Goal: Find specific page/section: Find specific page/section

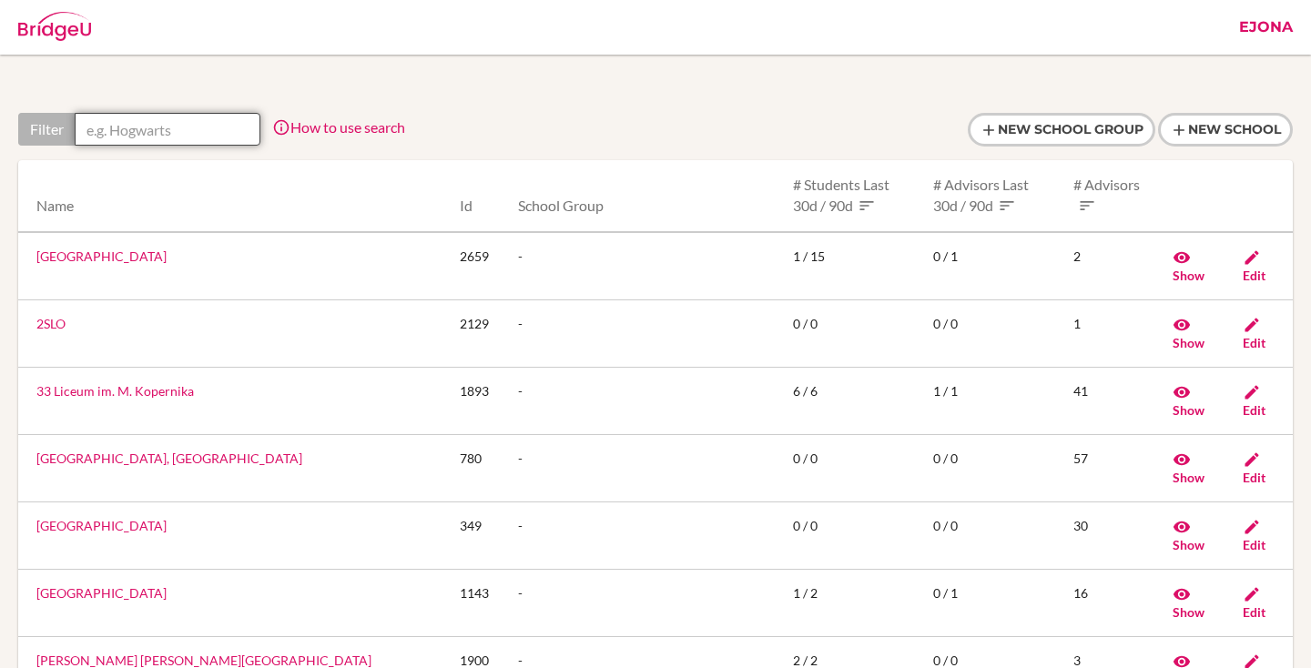
click at [157, 126] on input "text" at bounding box center [168, 129] width 186 height 33
paste input "Zhezkazgan Bilim-Innovation Lyceum"
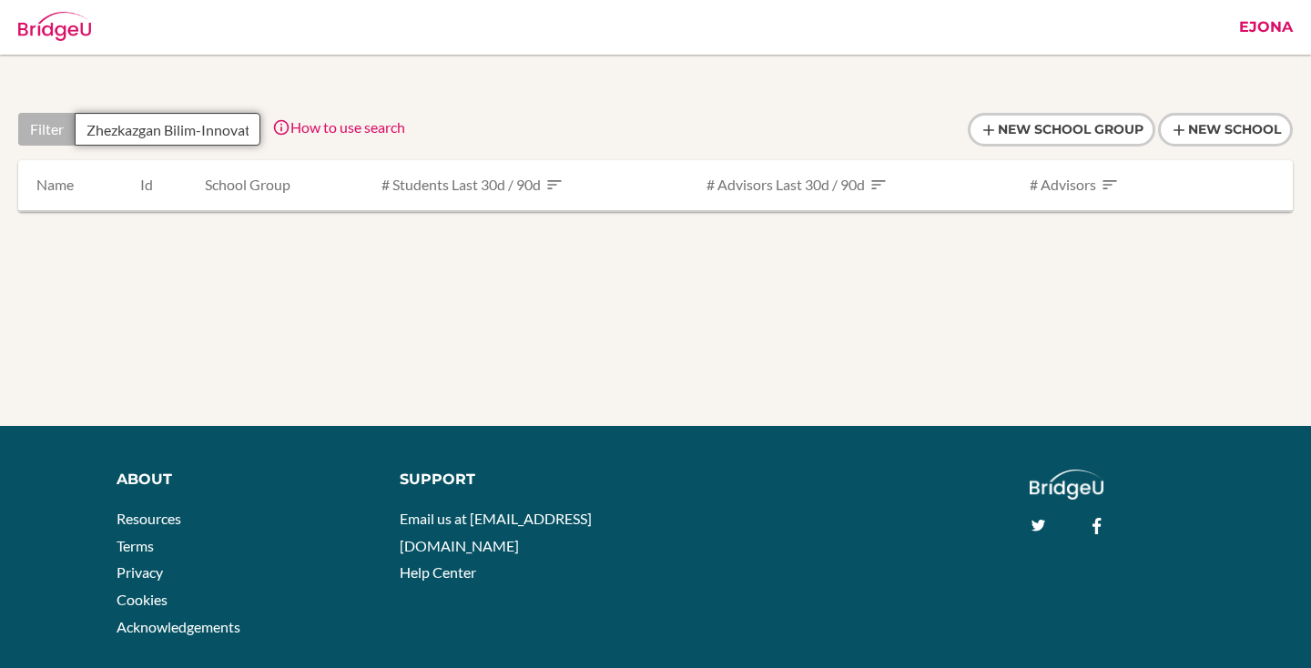
scroll to position [0, 82]
type input "Zhezkazgan Bilim-Innovation Lyceum"
click at [221, 124] on input "Zhezkazgan Bilim-Innovation Lyceum" at bounding box center [168, 129] width 186 height 33
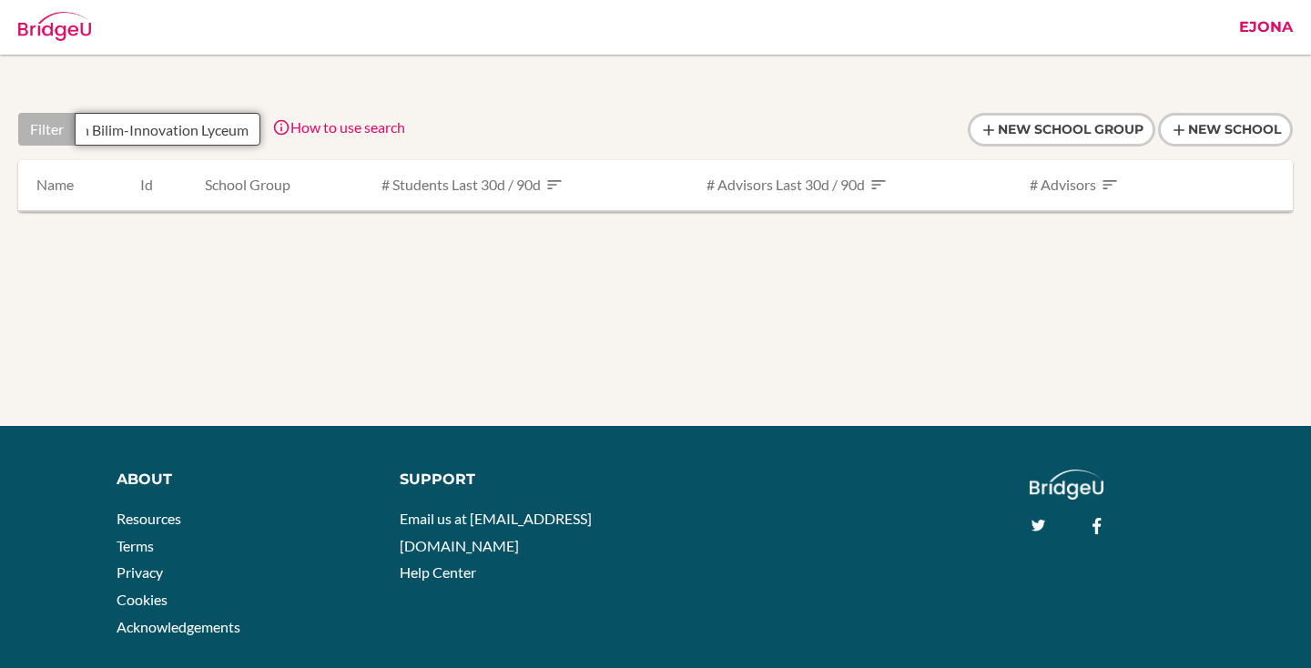
drag, startPoint x: 88, startPoint y: 125, endPoint x: 444, endPoint y: 139, distance: 356.2
click at [444, 139] on div "Filter Zhezkazgan Bilim-Innovation Lyceum How to use search Filter by school na…" at bounding box center [655, 136] width 1274 height 47
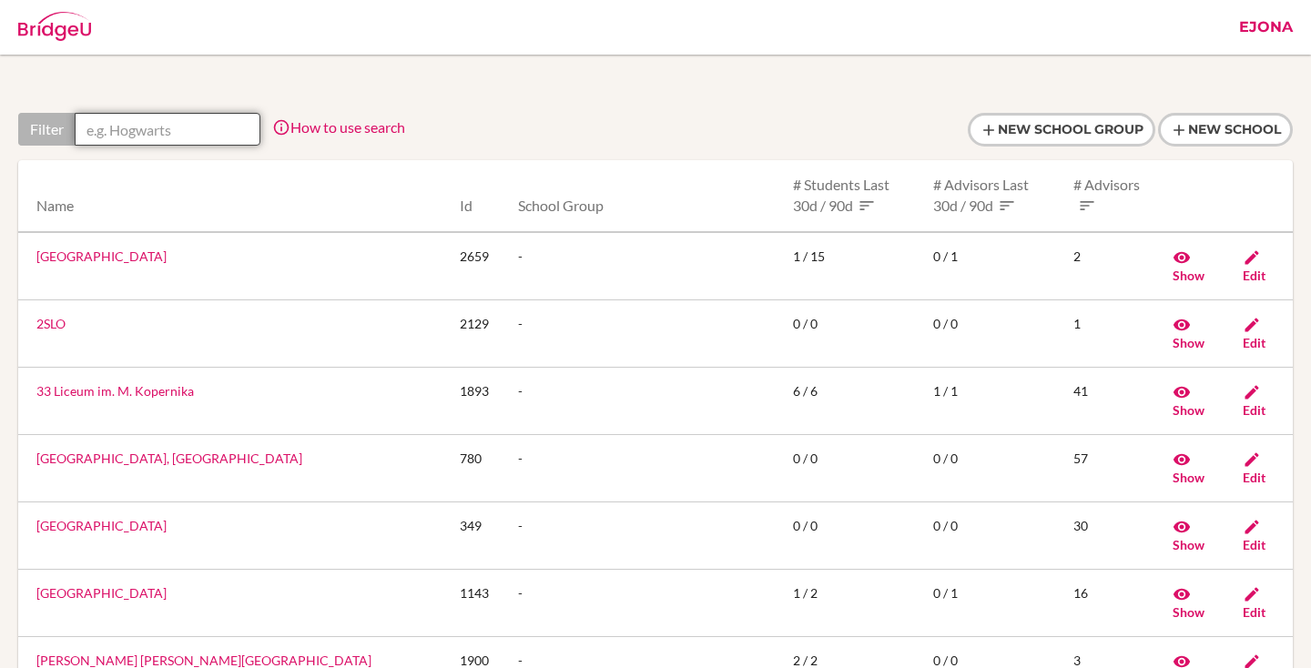
scroll to position [0, 0]
paste input "Zhanaozen Bilim-Innovation Lyceum"
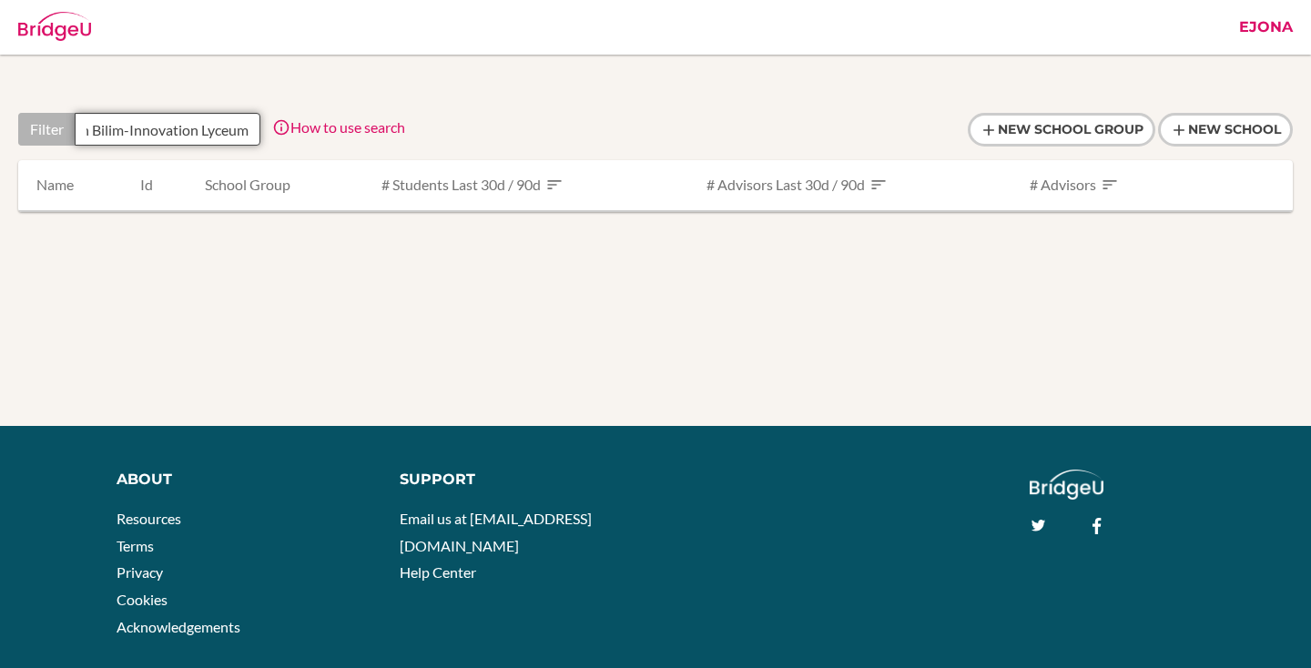
type input "Zhanaozen Bilim-Innovation Lyceum"
drag, startPoint x: 86, startPoint y: 127, endPoint x: 310, endPoint y: 136, distance: 225.0
click at [310, 136] on div "Filter Zhanaozen Bilim-Innovation Lyceum How to use search Filter by school nam…" at bounding box center [211, 129] width 387 height 33
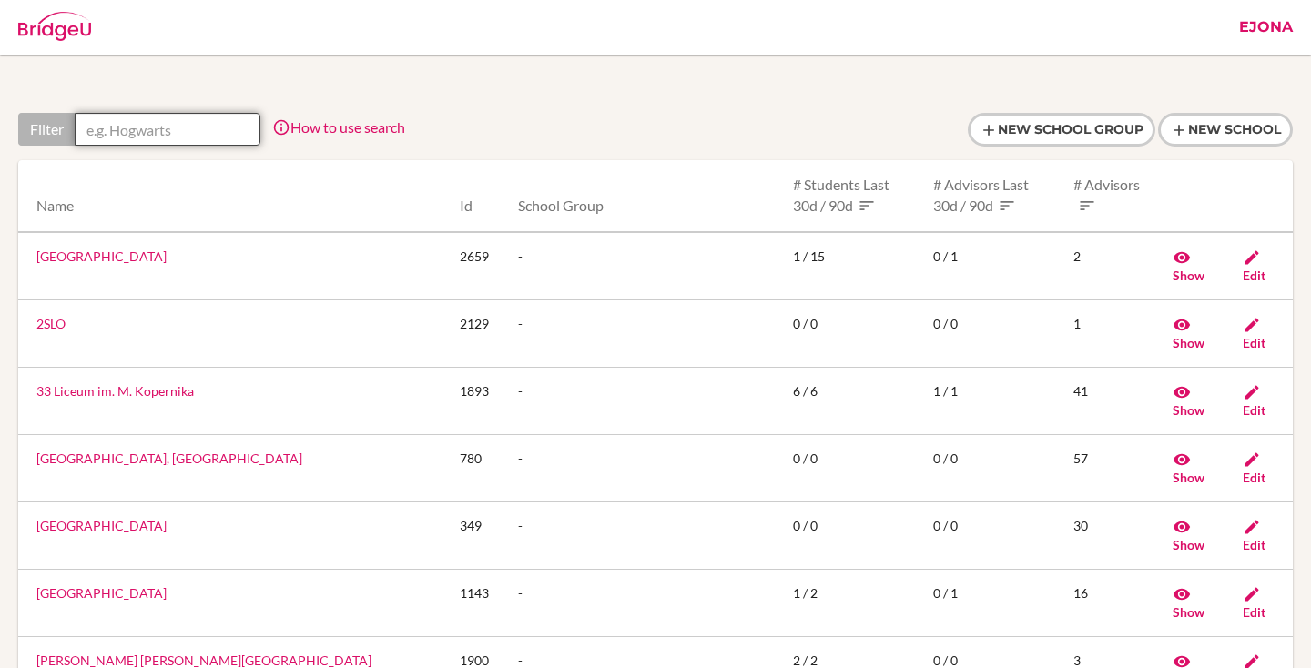
scroll to position [0, 0]
paste input "[PERSON_NAME][GEOGRAPHIC_DATA] Lyceum"
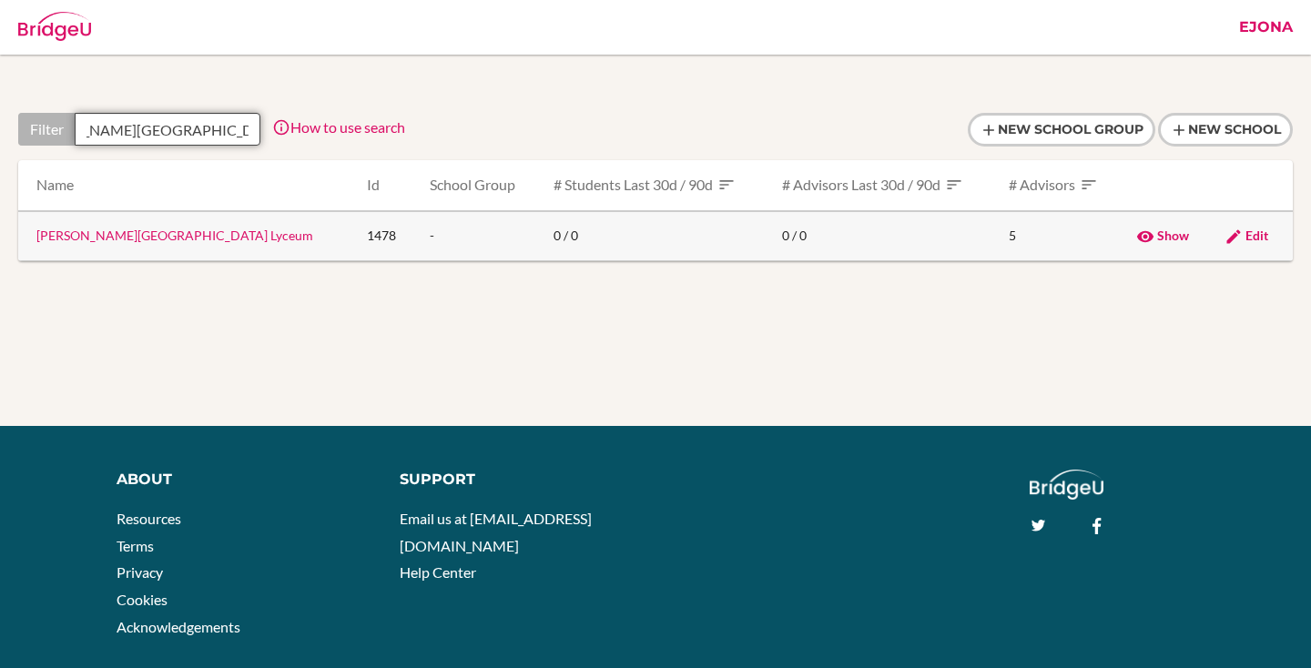
type input "[PERSON_NAME][GEOGRAPHIC_DATA] Lyceum"
click at [210, 233] on link "[PERSON_NAME][GEOGRAPHIC_DATA] Lyceum" at bounding box center [174, 235] width 277 height 15
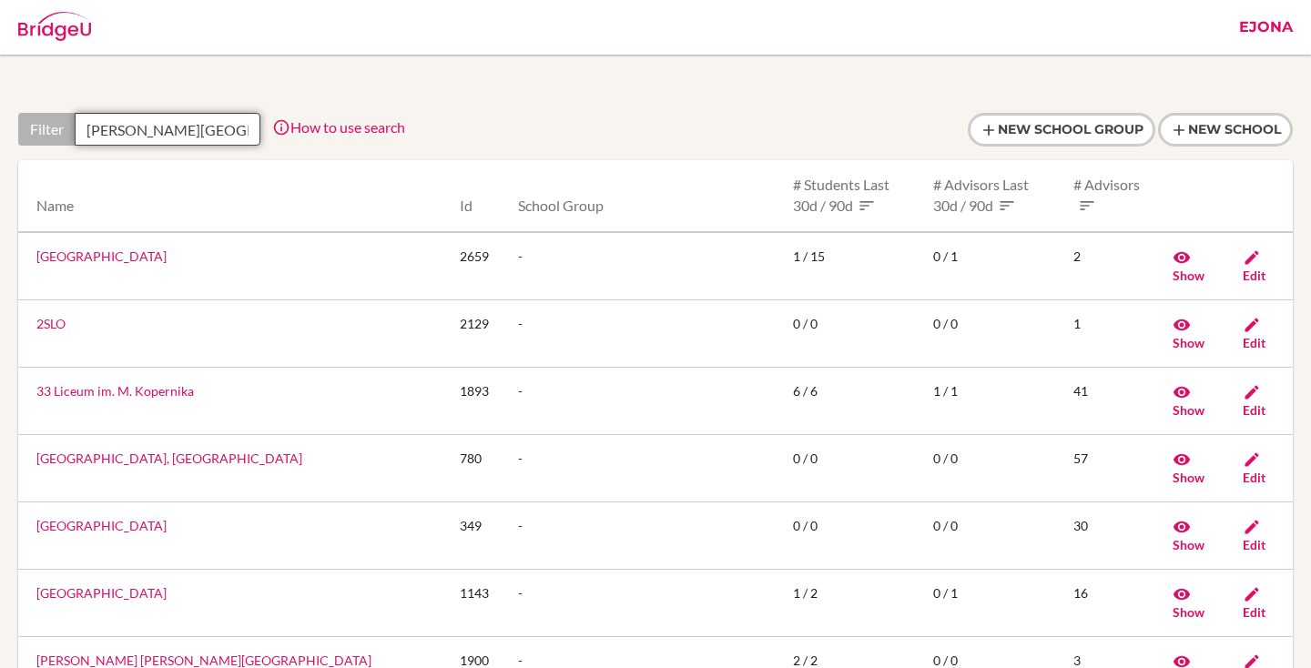
scroll to position [0, 64]
drag, startPoint x: 83, startPoint y: 124, endPoint x: 266, endPoint y: 132, distance: 183.2
click at [266, 132] on div "Filter Suleyman Demirel College Lyceum How to use search Filter by school name,…" at bounding box center [211, 129] width 387 height 33
paste input "SilkWay School-Lyceum"
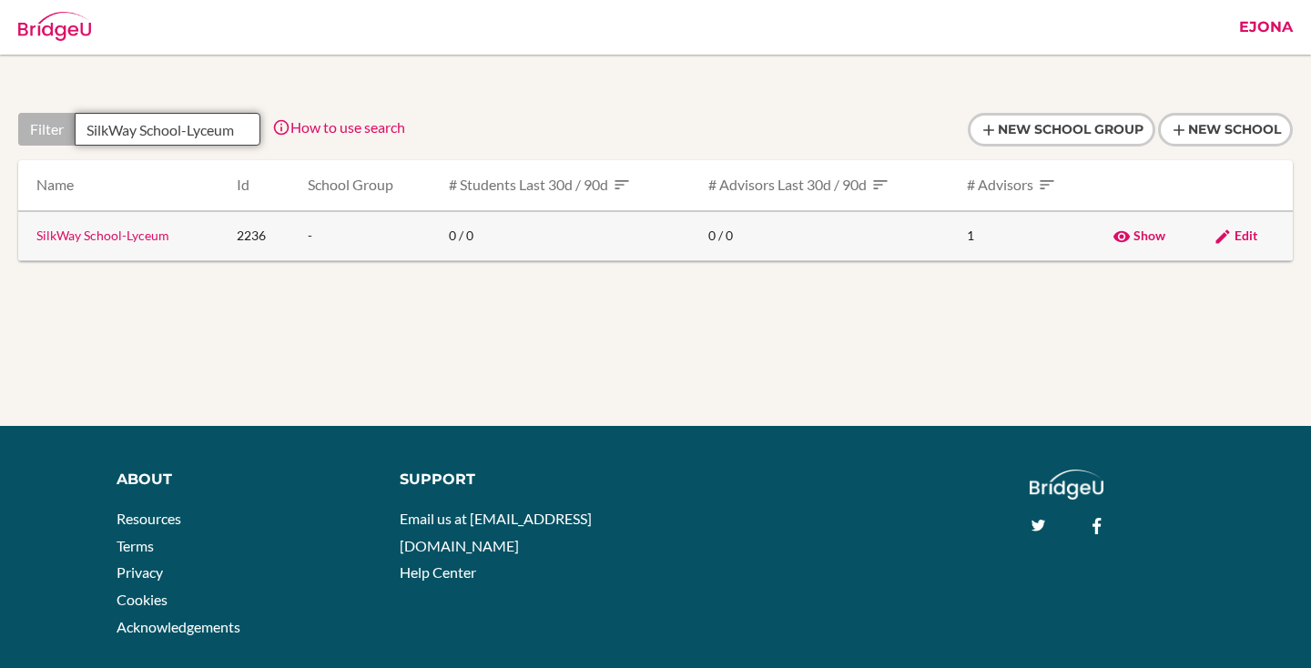
type input "SilkWay School-Lyceum"
click at [107, 229] on link "SilkWay School-Lyceum" at bounding box center [102, 235] width 133 height 15
drag, startPoint x: 86, startPoint y: 126, endPoint x: 367, endPoint y: 138, distance: 280.7
click at [367, 138] on div "Filter SilkWay School-Lyceum How to use search Filter by school name, accessibl…" at bounding box center [211, 129] width 387 height 33
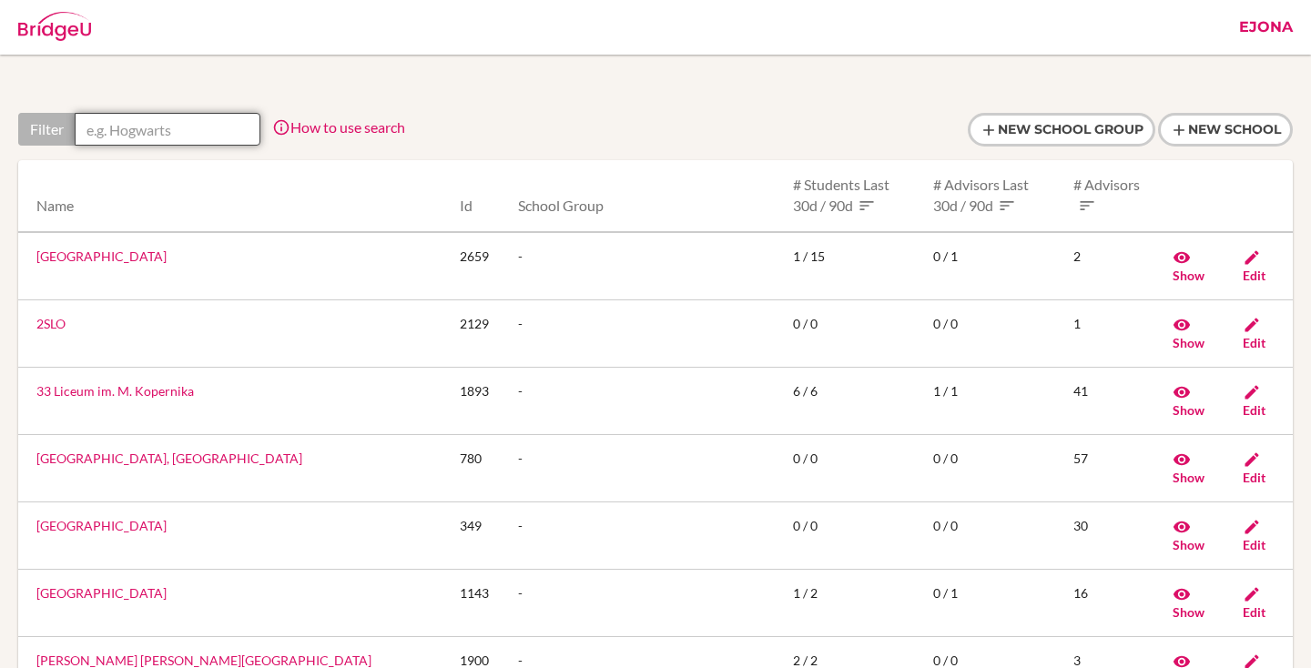
paste input "[GEOGRAPHIC_DATA]-[GEOGRAPHIC_DATA], [GEOGRAPHIC_DATA]"
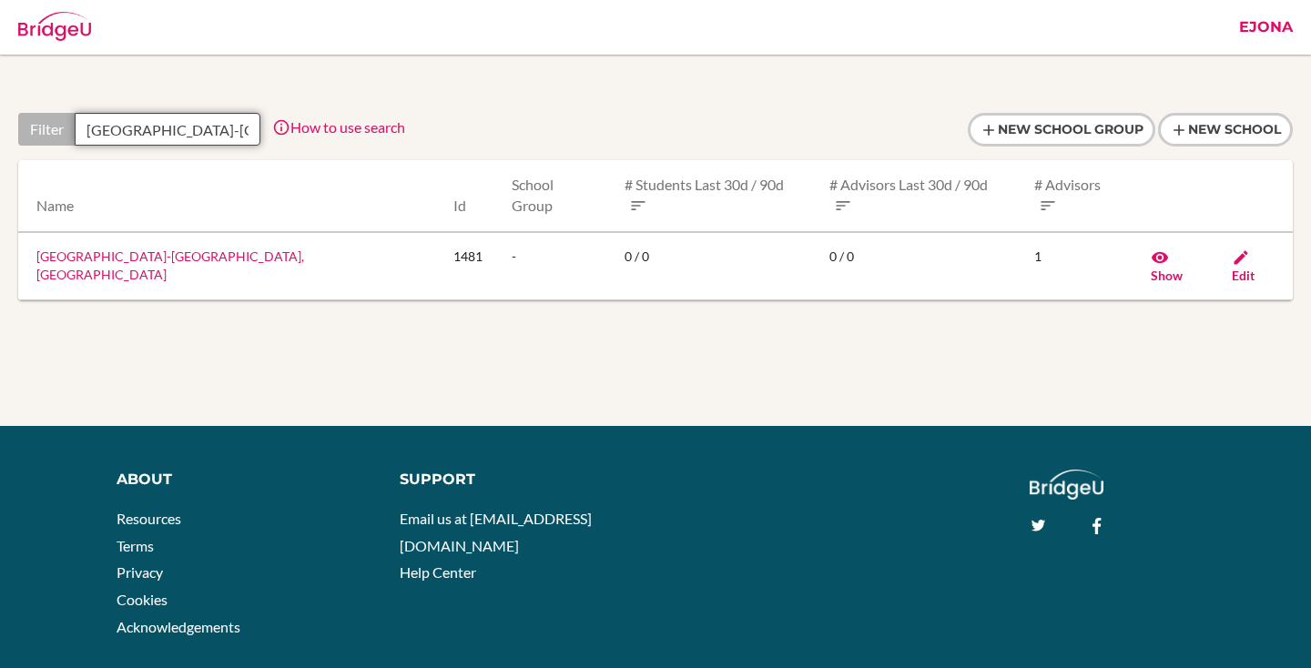
scroll to position [0, 66]
type input "[GEOGRAPHIC_DATA]-[GEOGRAPHIC_DATA], [GEOGRAPHIC_DATA]"
click at [197, 249] on link "[GEOGRAPHIC_DATA]-[GEOGRAPHIC_DATA], [GEOGRAPHIC_DATA]" at bounding box center [170, 266] width 268 height 34
drag, startPoint x: 89, startPoint y: 124, endPoint x: 320, endPoint y: 136, distance: 231.5
click at [320, 136] on div "Filter Nurorda School-Lyceum, Oskemen How to use search Filter by school name, …" at bounding box center [211, 129] width 387 height 33
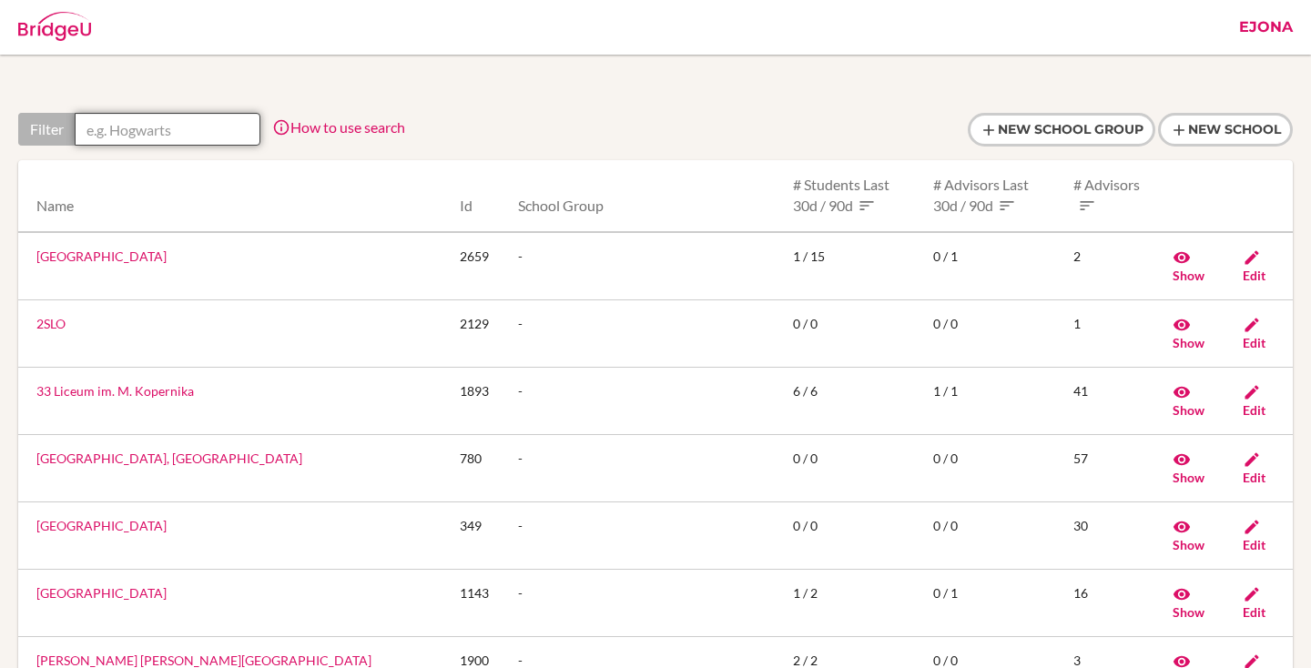
scroll to position [0, 0]
paste input "[GEOGRAPHIC_DATA]-Lyceum, [PERSON_NAME]"
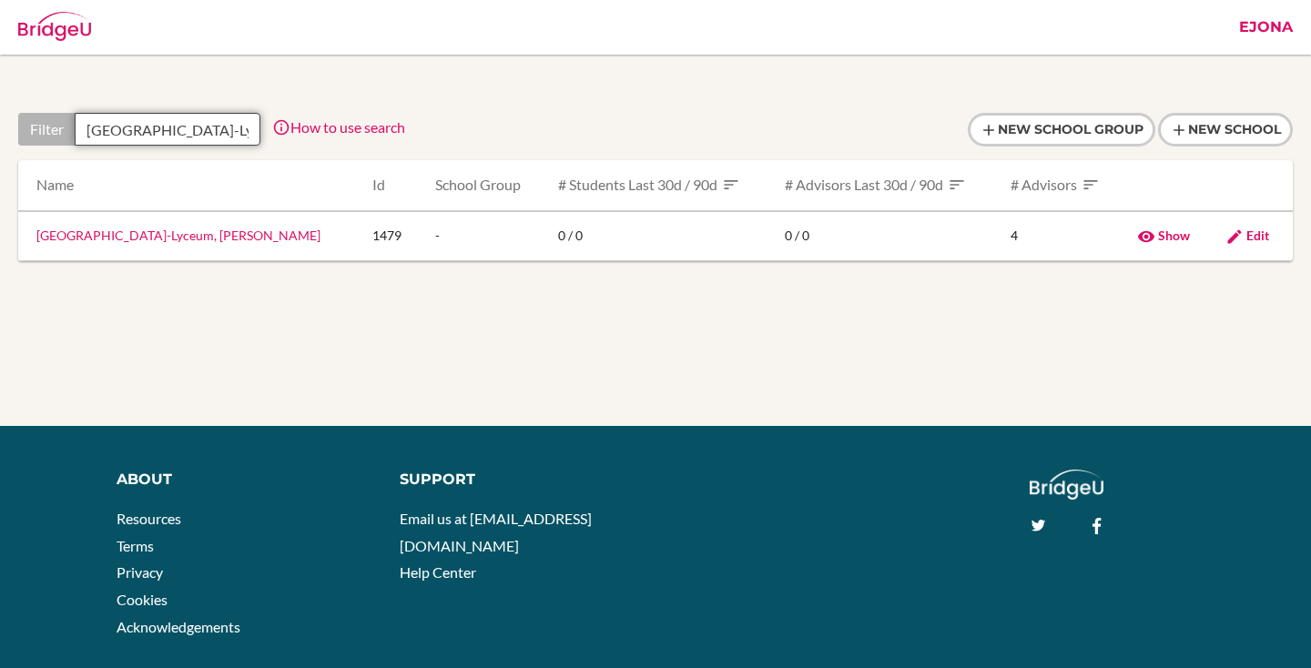
scroll to position [0, 76]
type input "[GEOGRAPHIC_DATA]-Lyceum, [PERSON_NAME]"
click at [198, 232] on link "[GEOGRAPHIC_DATA]-Lyceum, [PERSON_NAME]" at bounding box center [178, 235] width 284 height 15
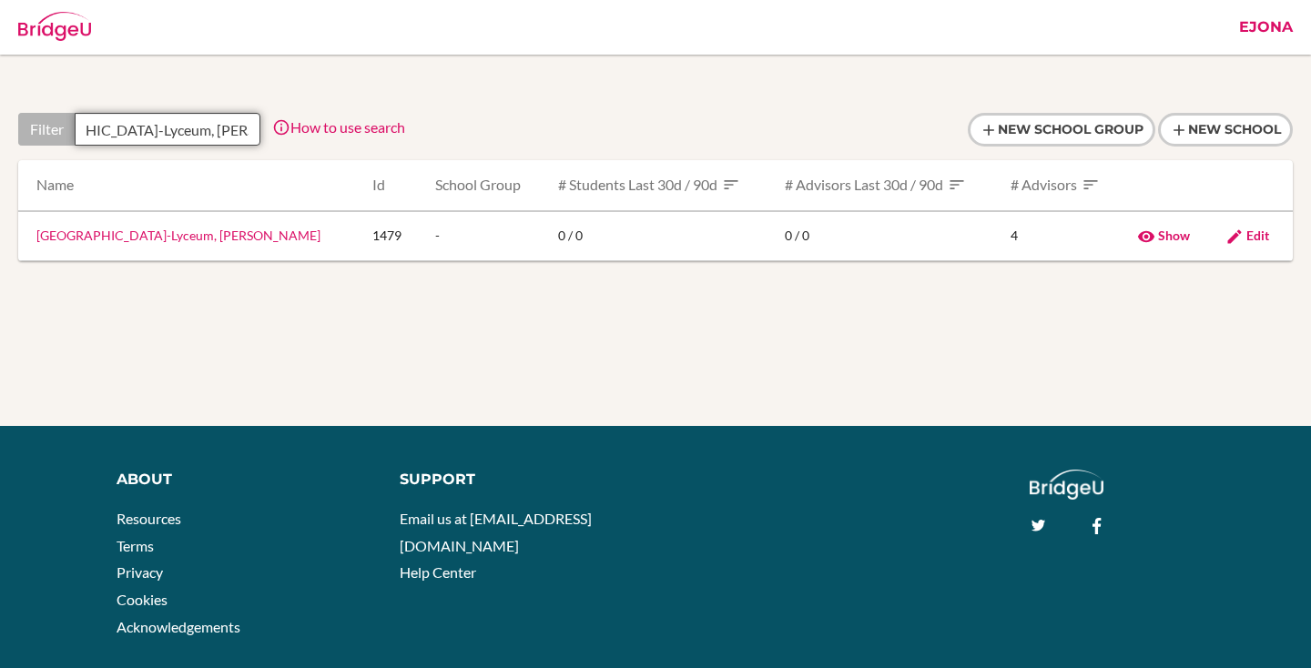
drag, startPoint x: 89, startPoint y: 126, endPoint x: 338, endPoint y: 134, distance: 248.7
click at [338, 134] on div "Filter Nurorda School-Lyceum, Nur-Sultan How to use search Filter by school nam…" at bounding box center [211, 129] width 387 height 33
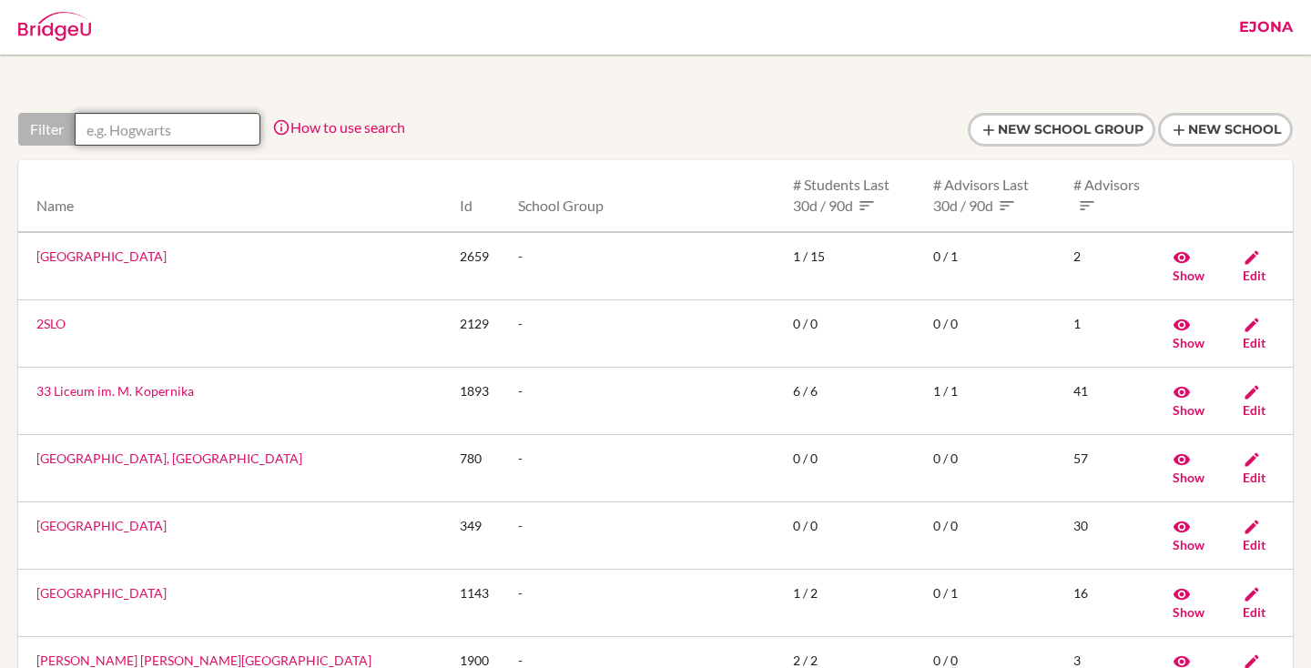
scroll to position [0, 0]
paste input "Bilim-Innovation Lyceum, [GEOGRAPHIC_DATA]"
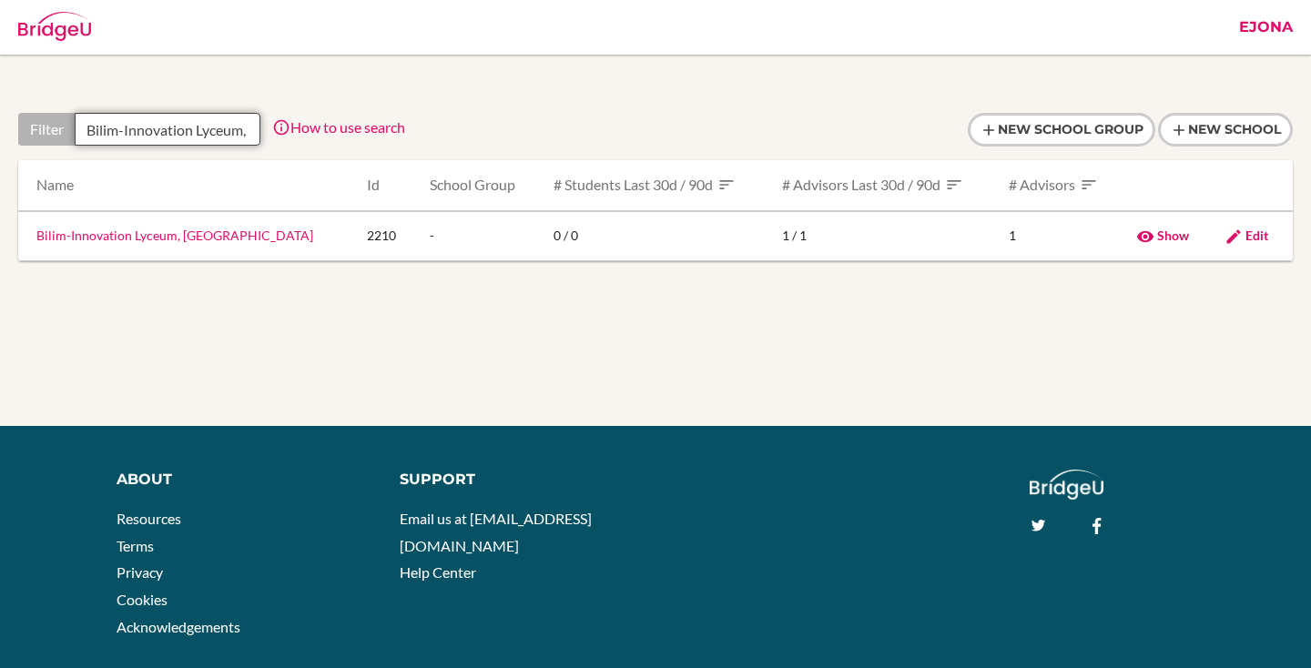
scroll to position [0, 120]
type input "Bilim-Innovation Lyceum, [GEOGRAPHIC_DATA]"
click at [216, 239] on link "Bilim-Innovation Lyceum, [GEOGRAPHIC_DATA]" at bounding box center [174, 235] width 277 height 15
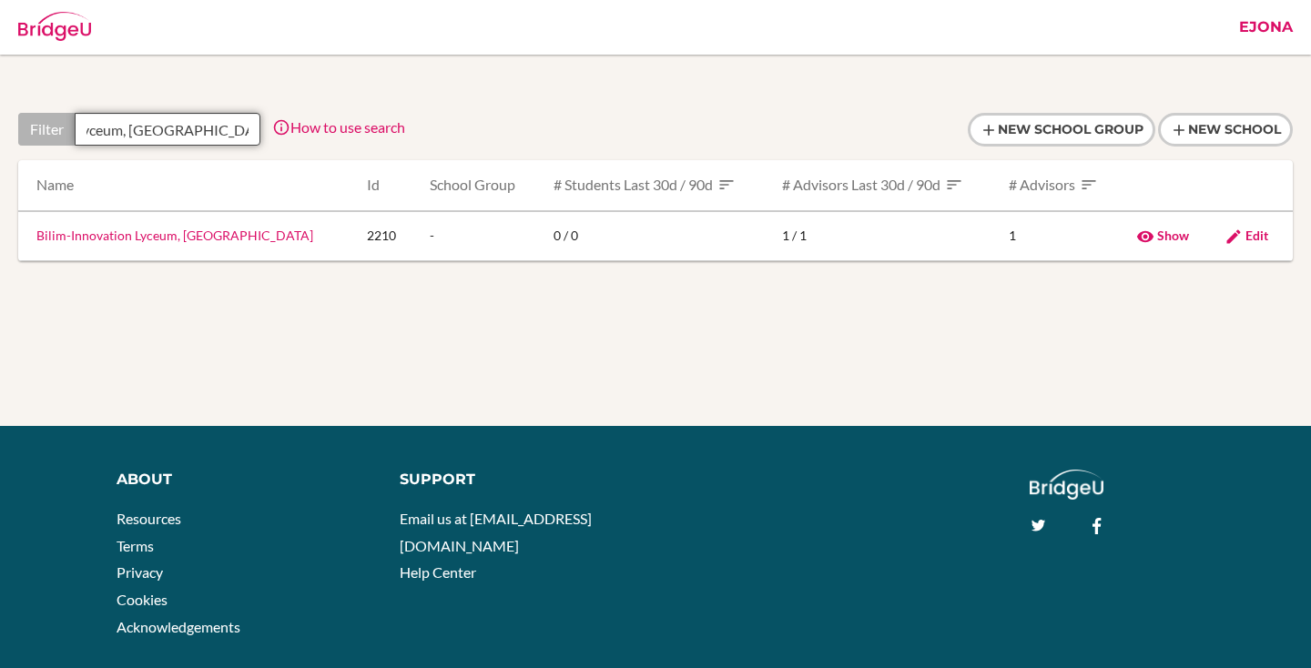
drag, startPoint x: 106, startPoint y: 125, endPoint x: 410, endPoint y: 124, distance: 304.0
click at [410, 124] on div "Filter Bilim-Innovation Lyceum, West Kazakhstan How to use search Filter by sch…" at bounding box center [655, 136] width 1274 height 47
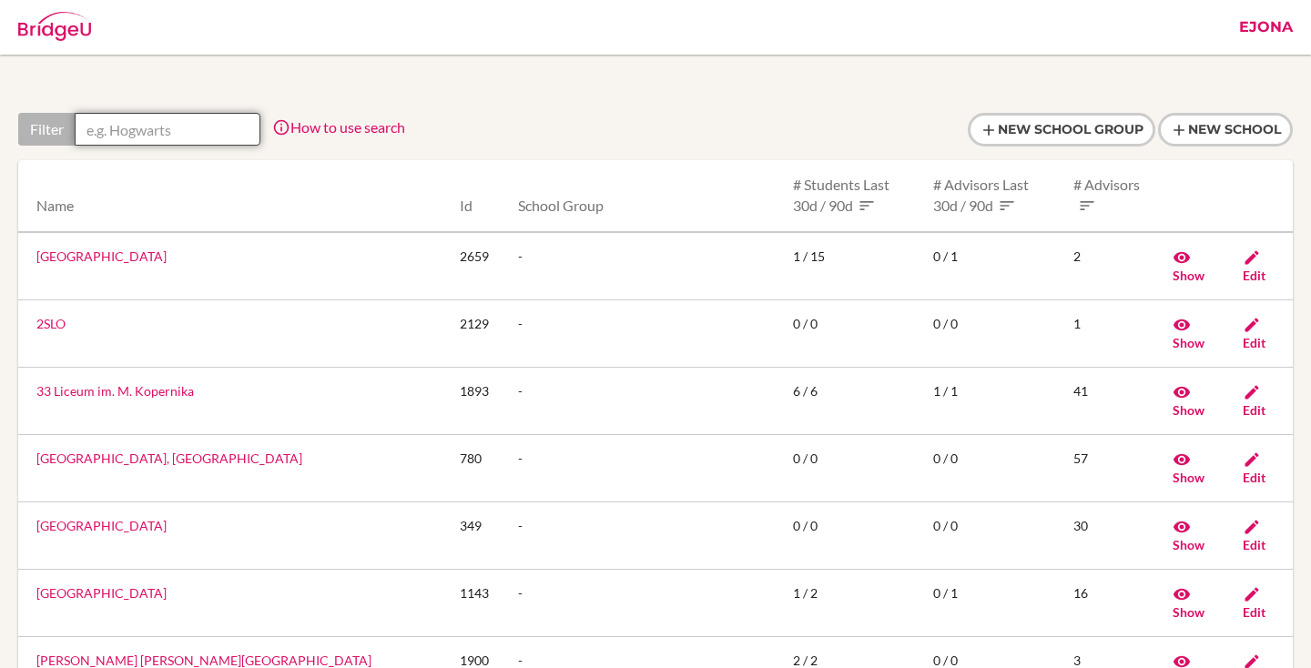
scroll to position [0, 0]
paste input "Bilim-Innovation Lyceum, [GEOGRAPHIC_DATA]"
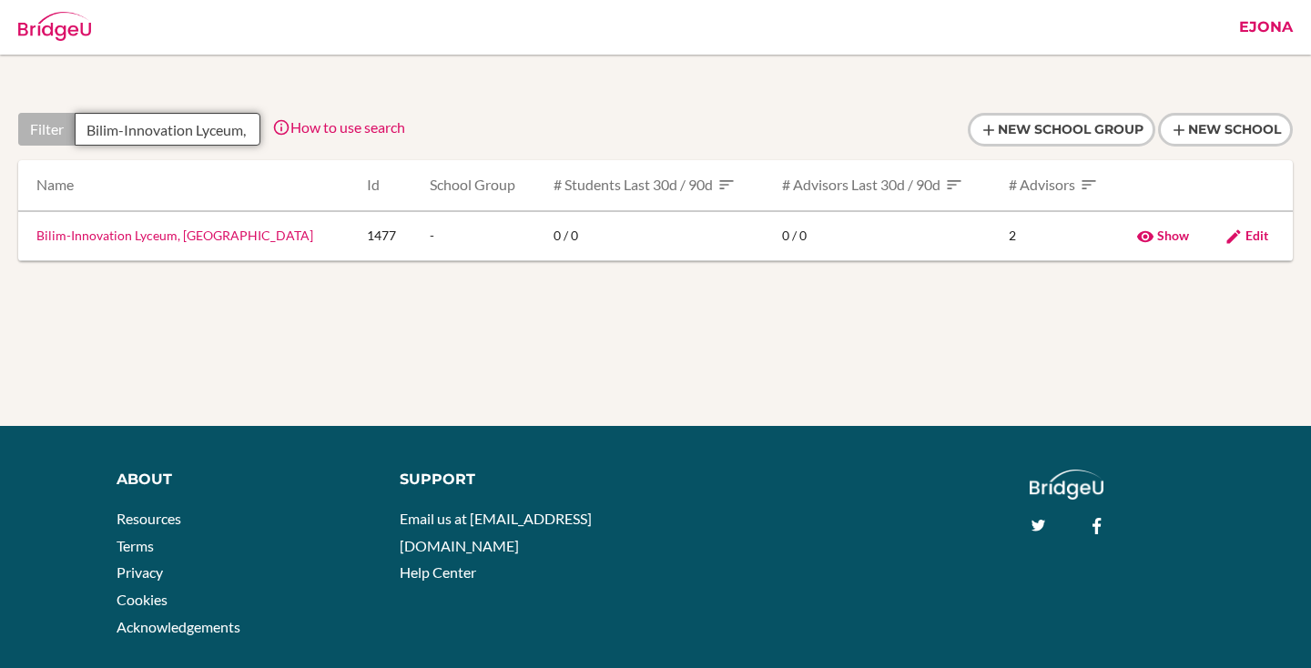
scroll to position [0, 71]
type input "Bilim-Innovation Lyceum, [GEOGRAPHIC_DATA]"
click at [182, 239] on link "Bilim-Innovation Lyceum, [GEOGRAPHIC_DATA]" at bounding box center [174, 235] width 277 height 15
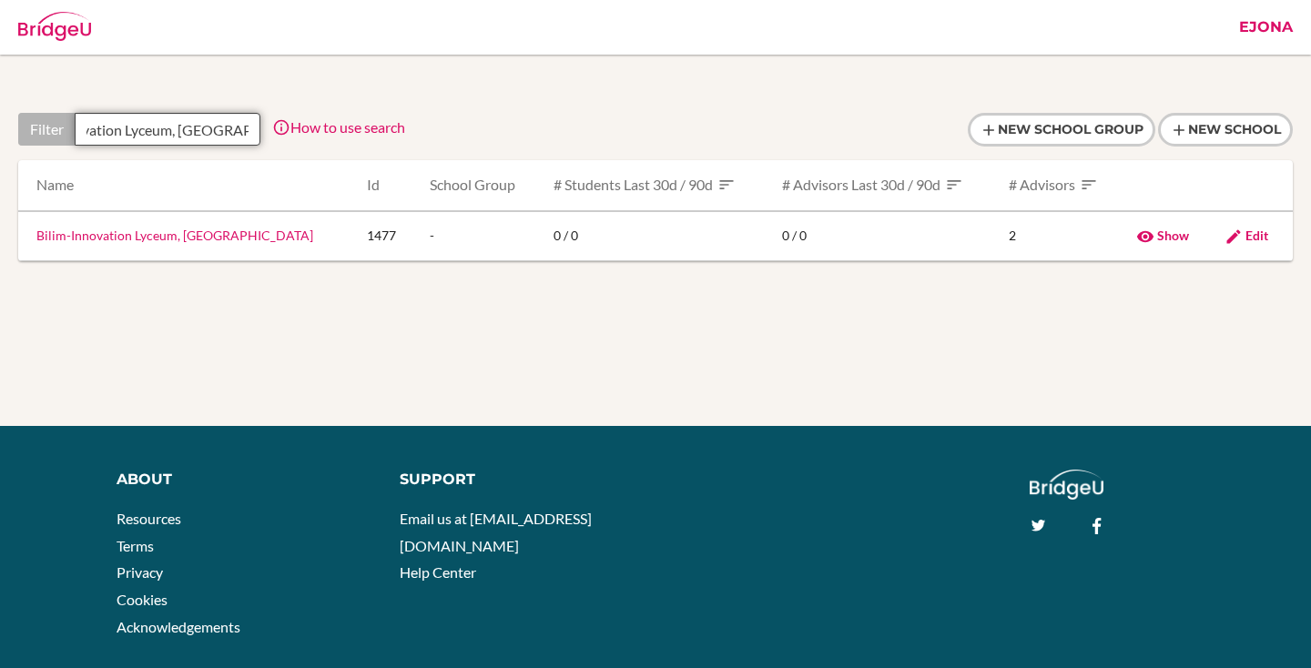
drag, startPoint x: 88, startPoint y: 121, endPoint x: 418, endPoint y: 137, distance: 329.9
click at [418, 137] on div "Filter Bilim-Innovation Lyceum, Qostanay How to use search Filter by school nam…" at bounding box center [655, 136] width 1274 height 47
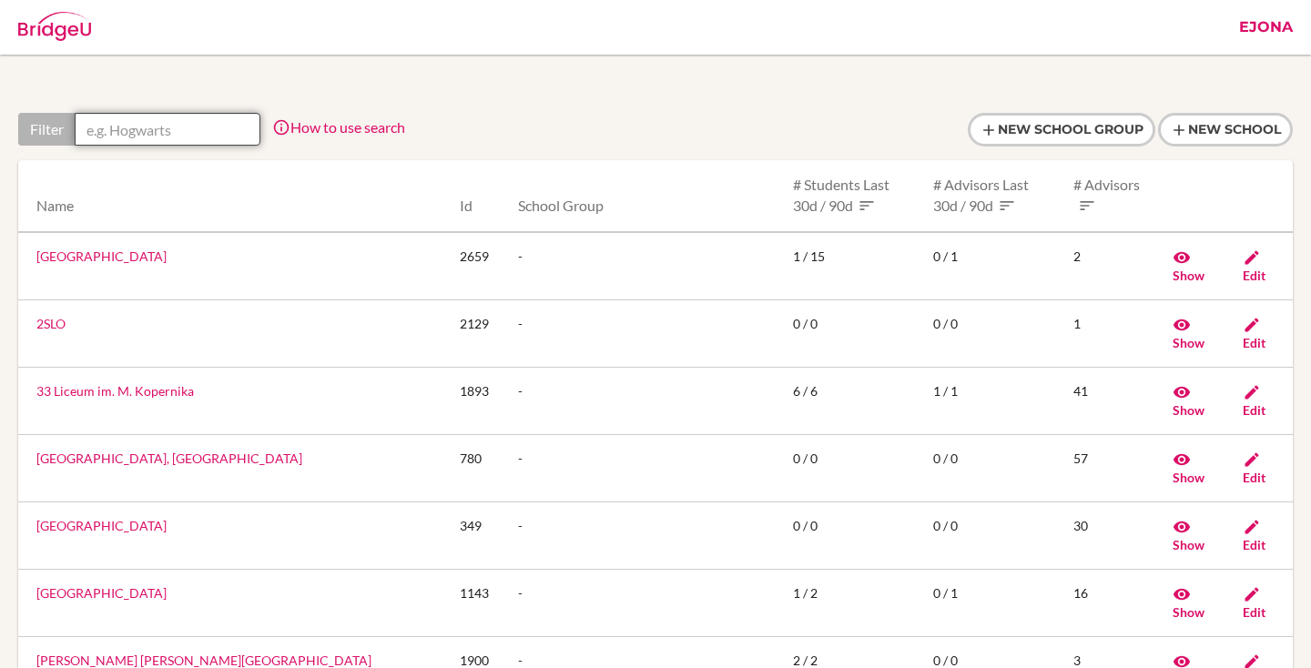
scroll to position [0, 0]
paste input "Bilim-Innovation Lyceum, Pavlodar"
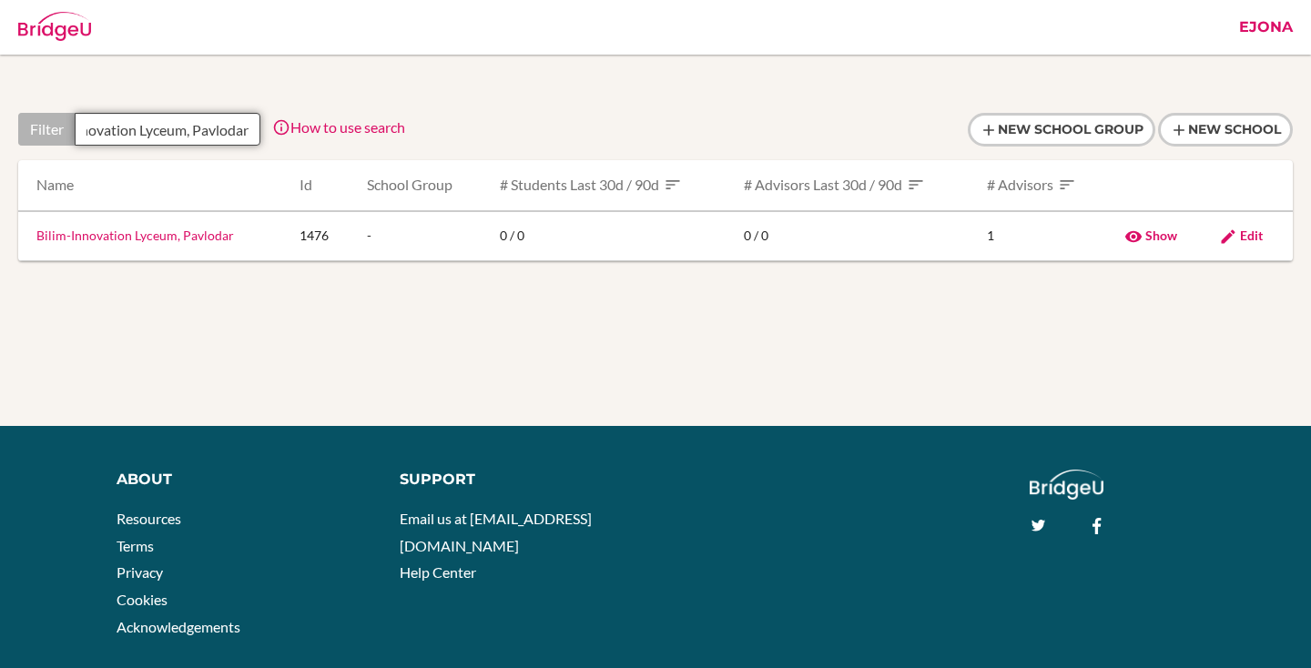
type input "Bilim-Innovation Lyceum, Pavlodar"
click at [172, 231] on link "Bilim-Innovation Lyceum, Pavlodar" at bounding box center [135, 235] width 198 height 15
drag, startPoint x: 87, startPoint y: 122, endPoint x: 340, endPoint y: 124, distance: 252.2
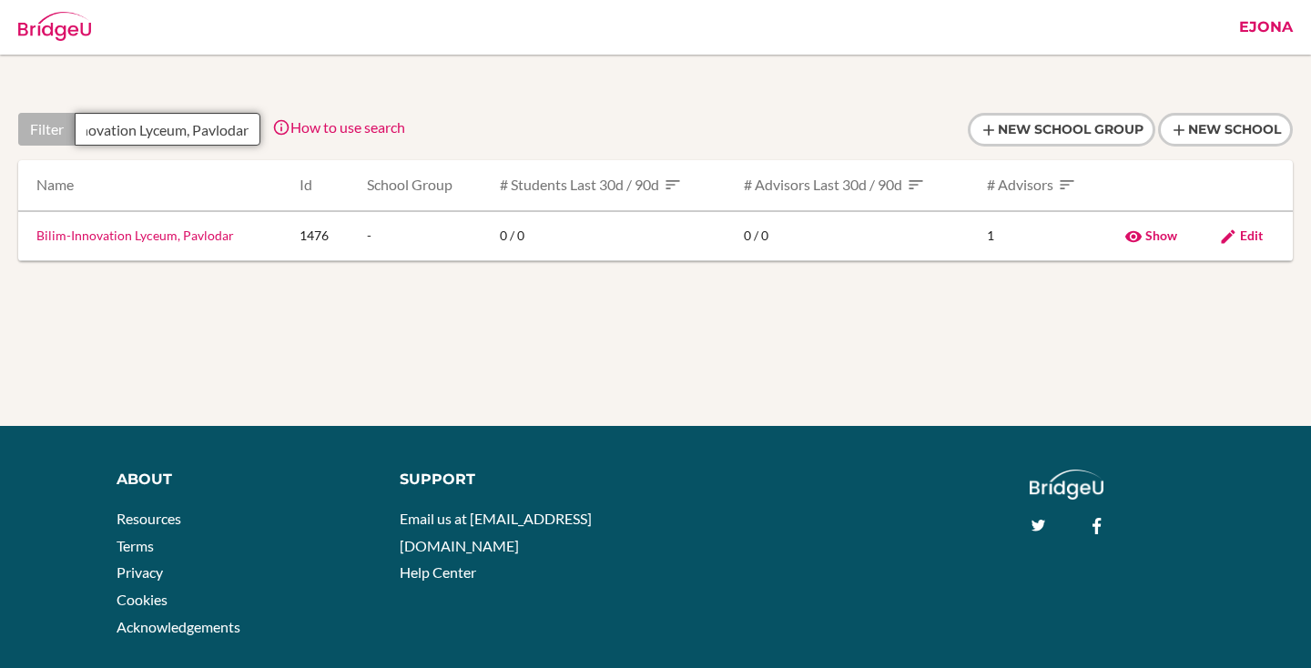
click at [340, 124] on div "Filter Bilim-Innovation Lyceum, Pavlodar How to use search Filter by school nam…" at bounding box center [211, 129] width 387 height 33
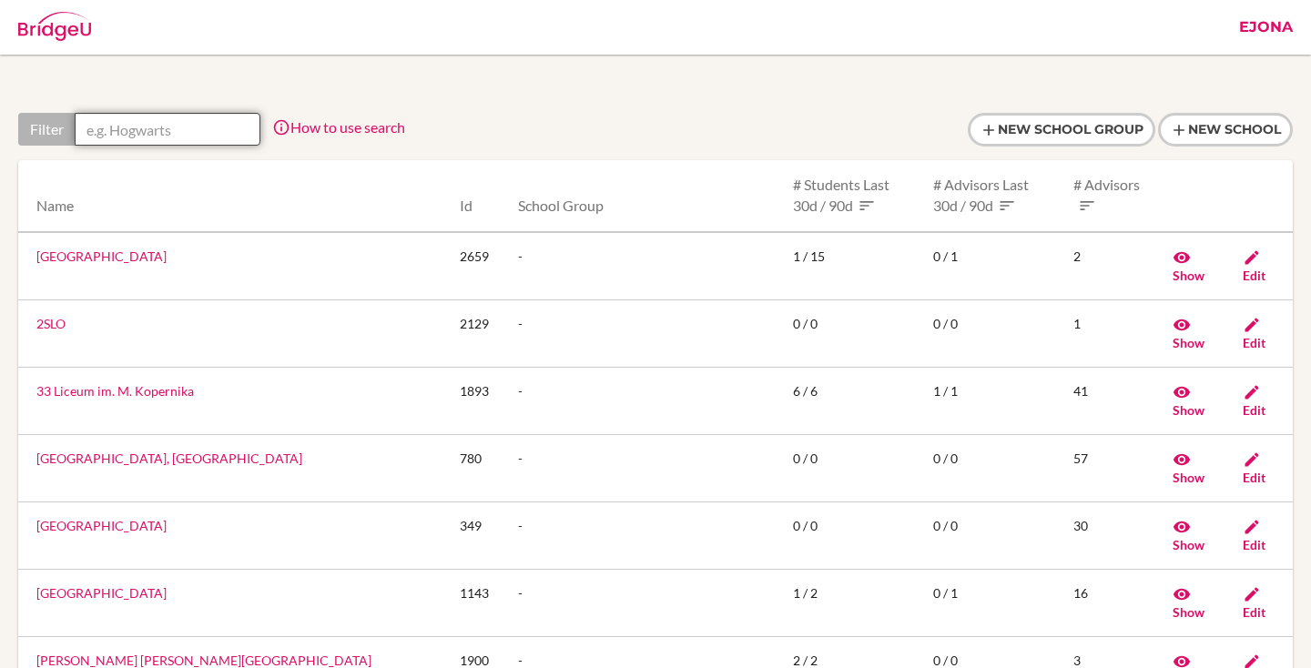
scroll to position [0, 0]
paste input "Bilim-Innovation Lyceum, [GEOGRAPHIC_DATA]"
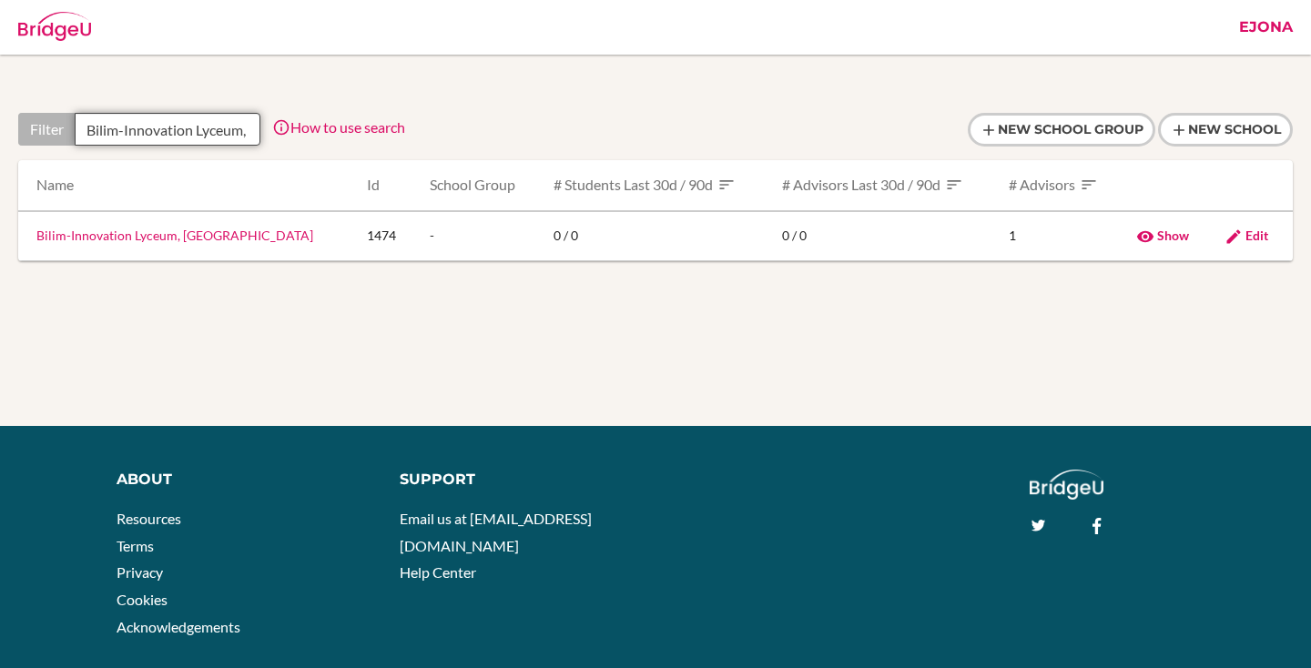
scroll to position [0, 77]
type input "Bilim-Innovation Lyceum, [GEOGRAPHIC_DATA]"
click at [207, 238] on link "Bilim-Innovation Lyceum, [GEOGRAPHIC_DATA]" at bounding box center [174, 235] width 277 height 15
drag, startPoint x: 83, startPoint y: 127, endPoint x: 492, endPoint y: 131, distance: 409.7
click at [492, 131] on div "Filter Bilim-Innovation Lyceum, Kokshetau How to use search Filter by school na…" at bounding box center [655, 136] width 1274 height 47
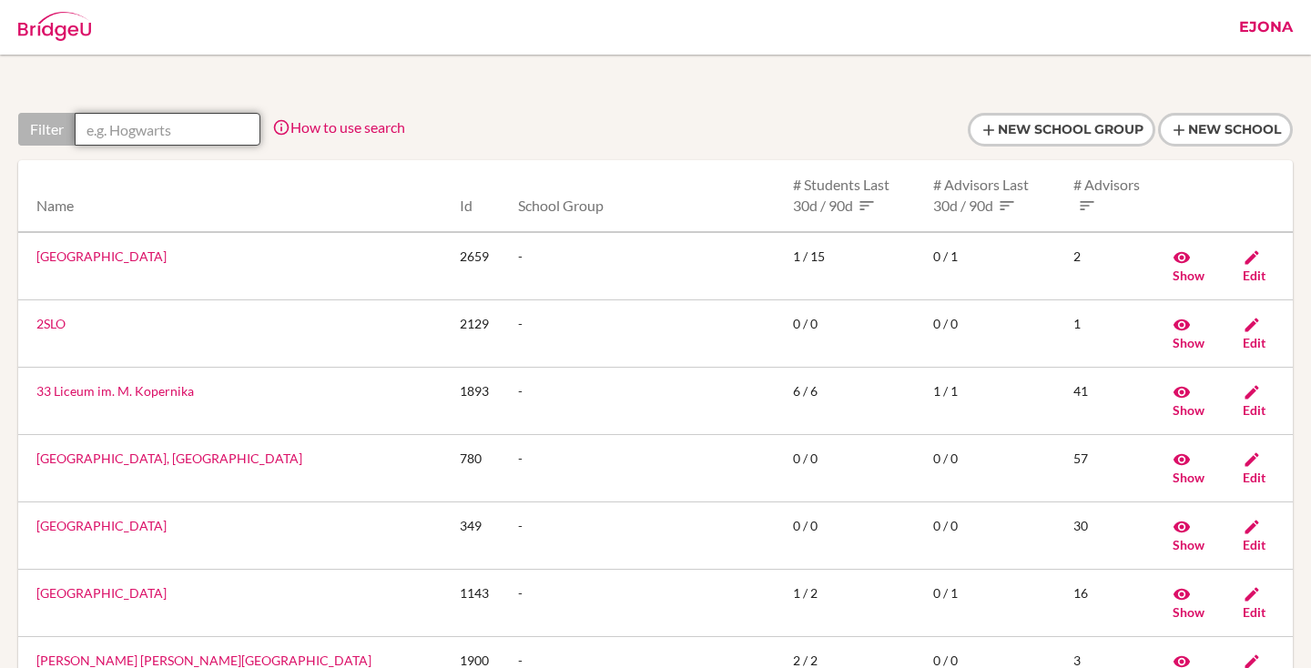
scroll to position [0, 0]
paste input "Bilim-Innovation Lyceum Shymkent"
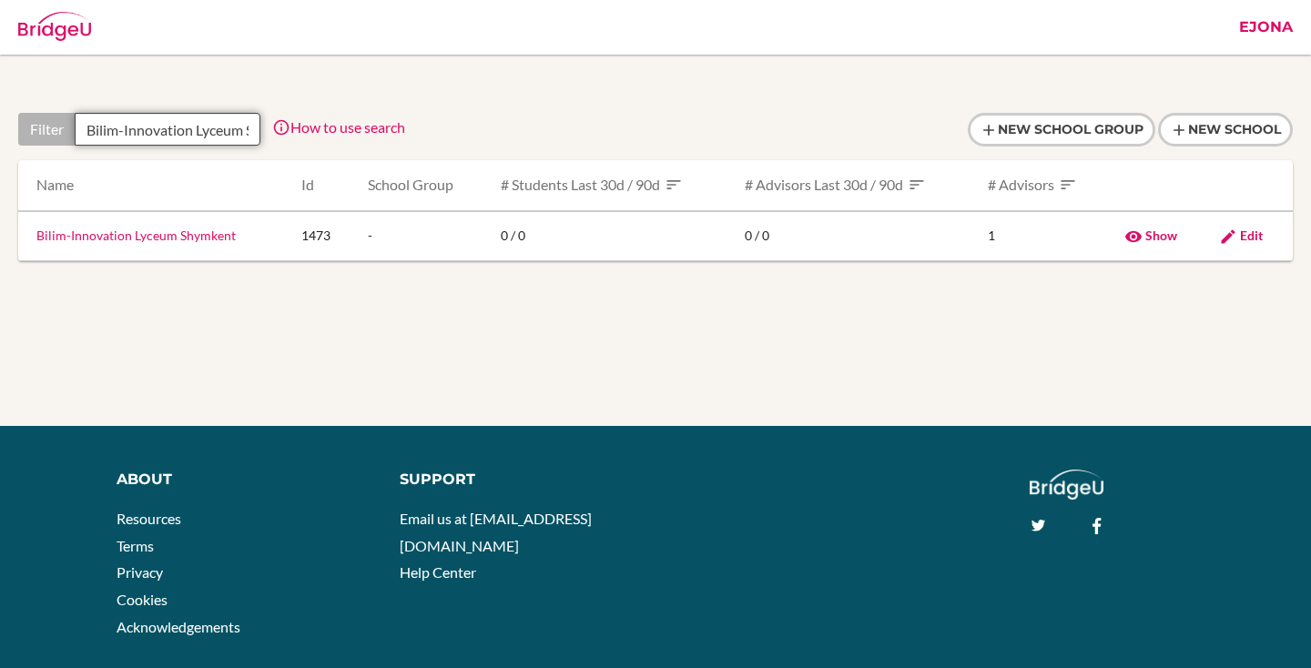
scroll to position [0, 69]
type input "Bilim-Innovation Lyceum Shymkent"
click at [189, 236] on link "Bilim-Innovation Lyceum Shymkent" at bounding box center [135, 235] width 199 height 15
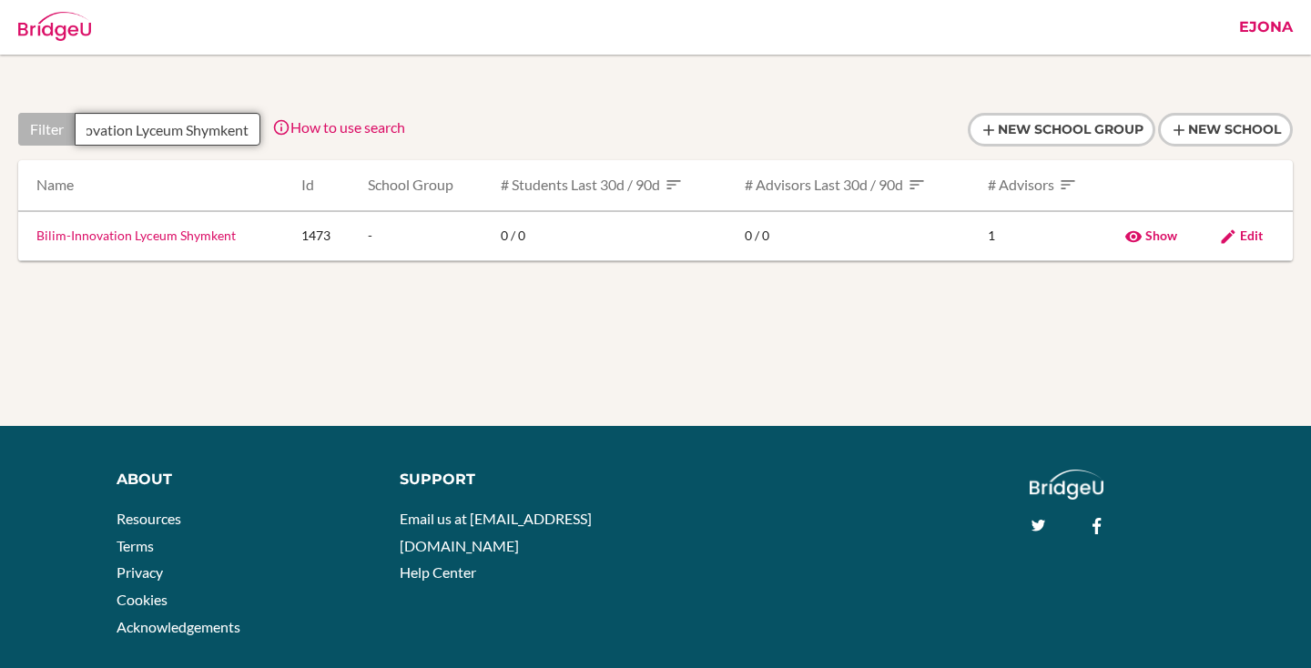
drag, startPoint x: 86, startPoint y: 124, endPoint x: 360, endPoint y: 132, distance: 273.2
click at [360, 132] on div "Filter Bilim-Innovation Lyceum Shymkent How to use search Filter by school name…" at bounding box center [211, 129] width 387 height 33
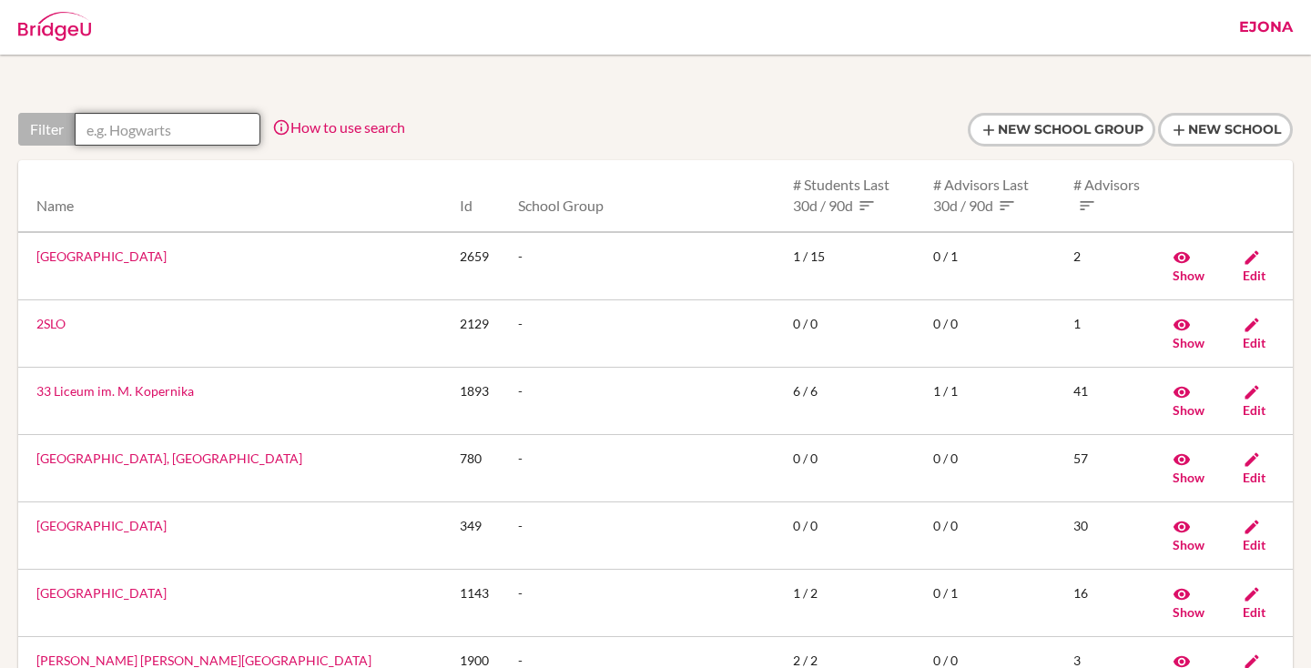
scroll to position [0, 0]
paste input "Bilim-Innovation Lyceum for Boys"
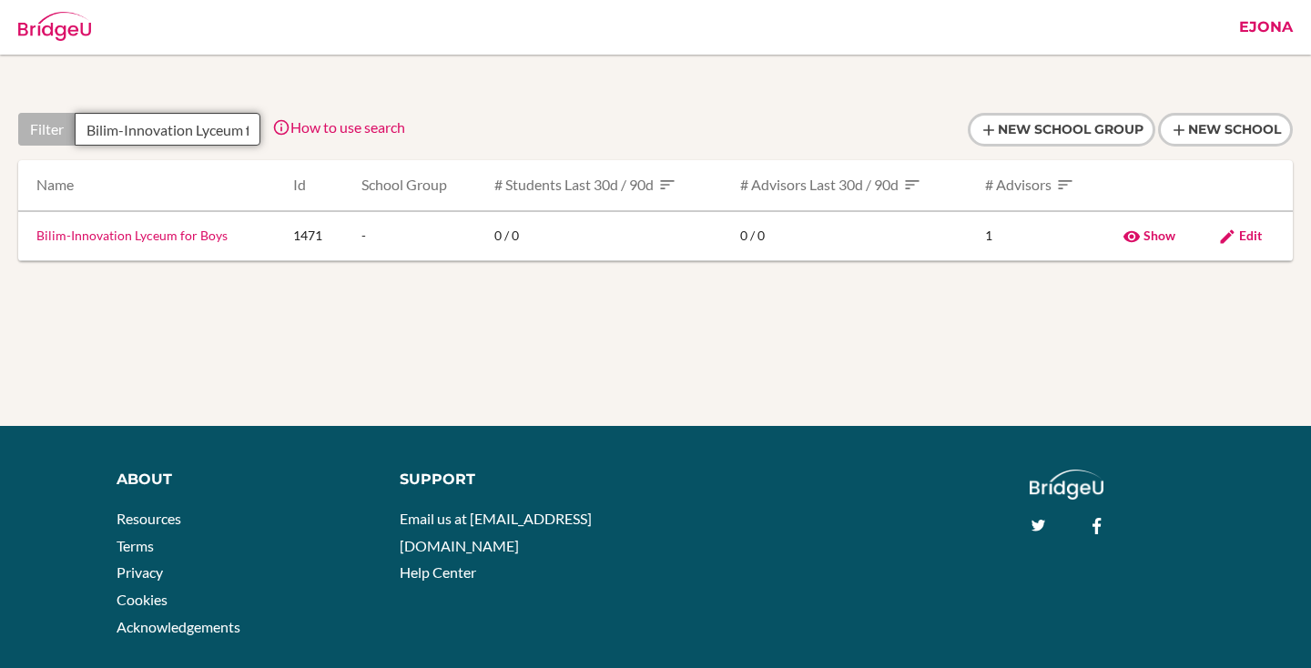
scroll to position [0, 59]
type input "Bilim-Innovation Lyceum for Boys"
click at [178, 240] on link "Bilim-Innovation Lyceum for Boys" at bounding box center [131, 235] width 191 height 15
drag, startPoint x: 90, startPoint y: 123, endPoint x: 407, endPoint y: 132, distance: 316.9
click at [407, 132] on div "Filter Bilim-Innovation Lyceum for Boys How to use search Filter by school name…" at bounding box center [655, 136] width 1274 height 47
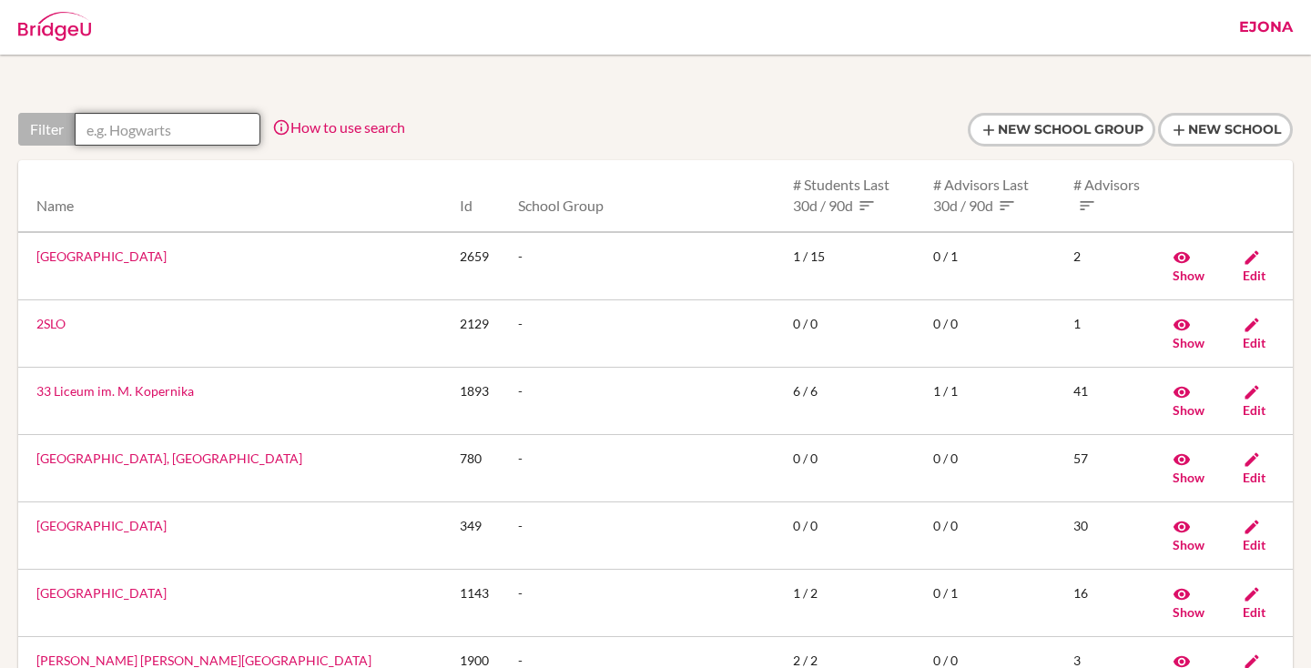
scroll to position [0, 0]
paste input "[GEOGRAPHIC_DATA] For Gifted Girls"
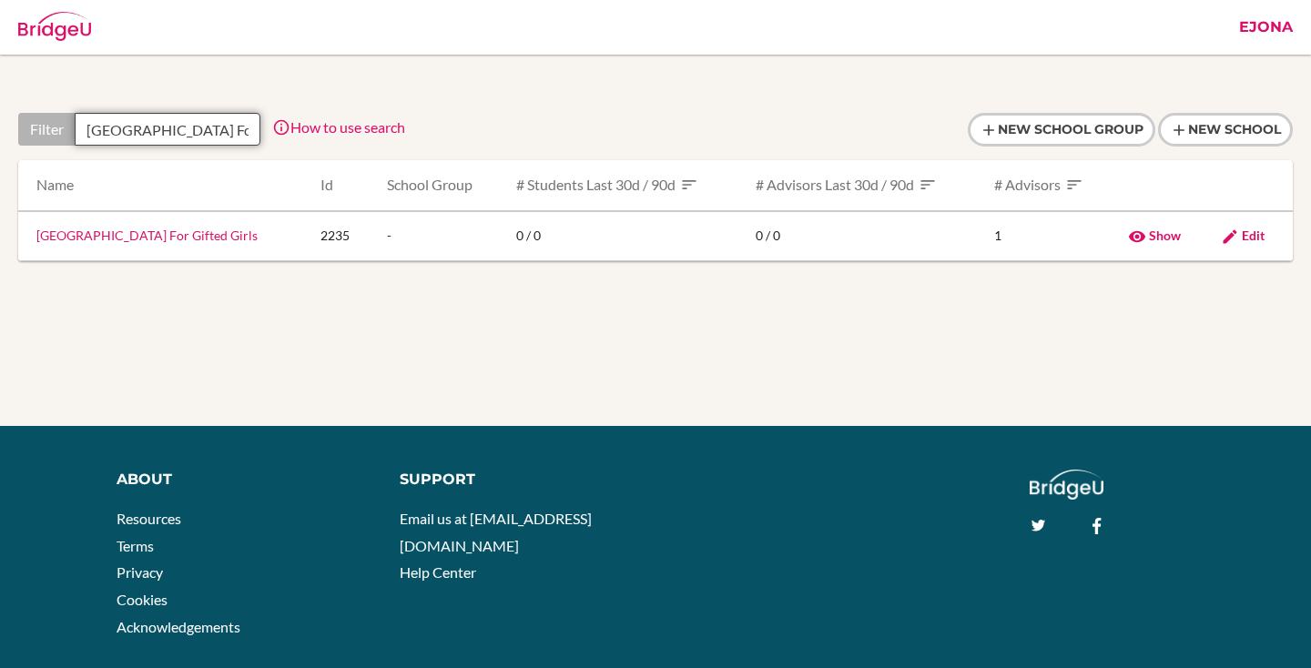
scroll to position [0, 69]
type input "[GEOGRAPHIC_DATA] For Gifted Girls"
click at [200, 233] on link "[GEOGRAPHIC_DATA] For Gifted Girls" at bounding box center [146, 235] width 221 height 15
drag, startPoint x: 97, startPoint y: 127, endPoint x: 417, endPoint y: 127, distance: 319.5
click at [417, 127] on div "Filter Atyrau High School For Gifted Girls How to use search Filter by school n…" at bounding box center [655, 136] width 1274 height 47
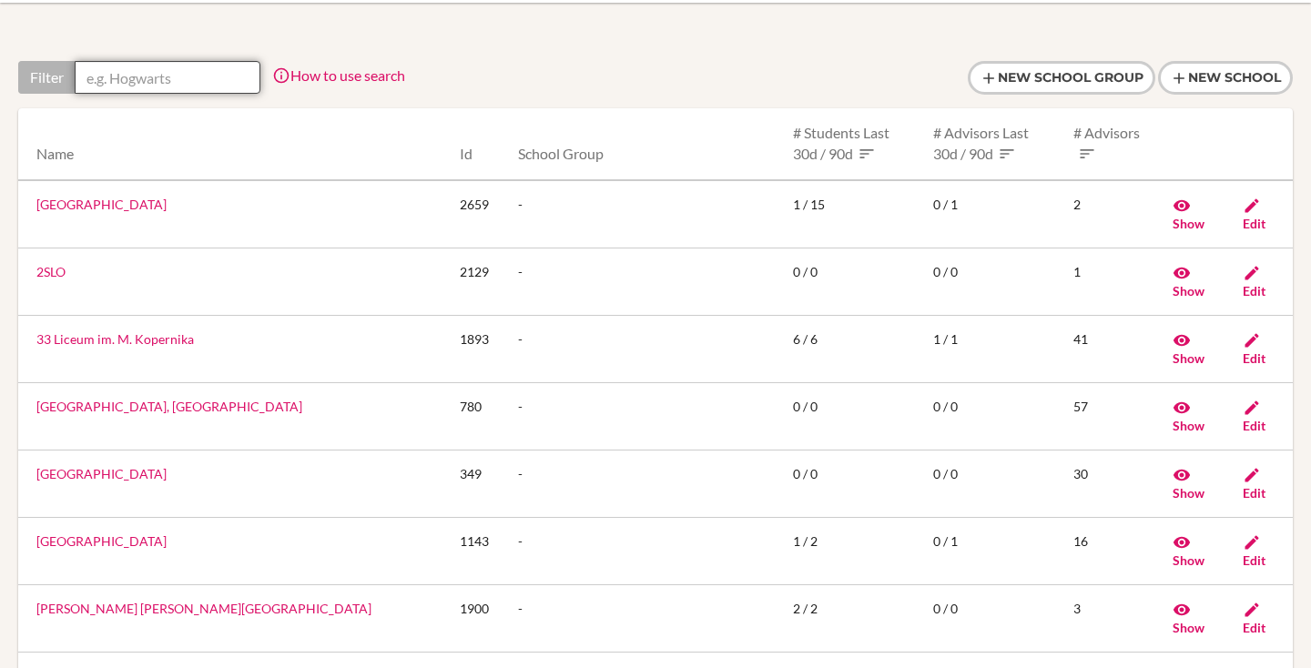
scroll to position [0, 0]
paste input "Astana Bilim-Innovation Lyceum for Gifted Girls"
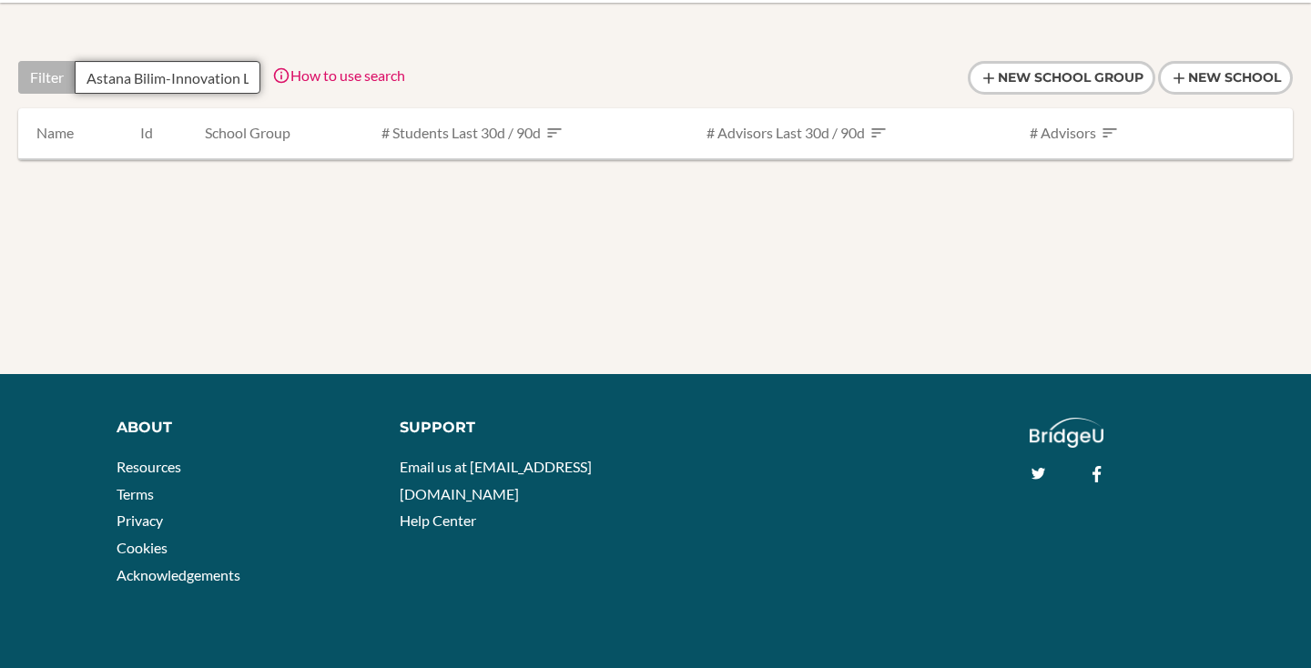
click at [91, 75] on input "Astana Bilim-Innovation Lyceum for Gifted Girls" at bounding box center [168, 77] width 186 height 33
drag, startPoint x: 87, startPoint y: 73, endPoint x: 176, endPoint y: 83, distance: 88.9
click at [176, 83] on input "Astana Bilim-Innovation Lyceum for Gifted Girls" at bounding box center [168, 77] width 186 height 33
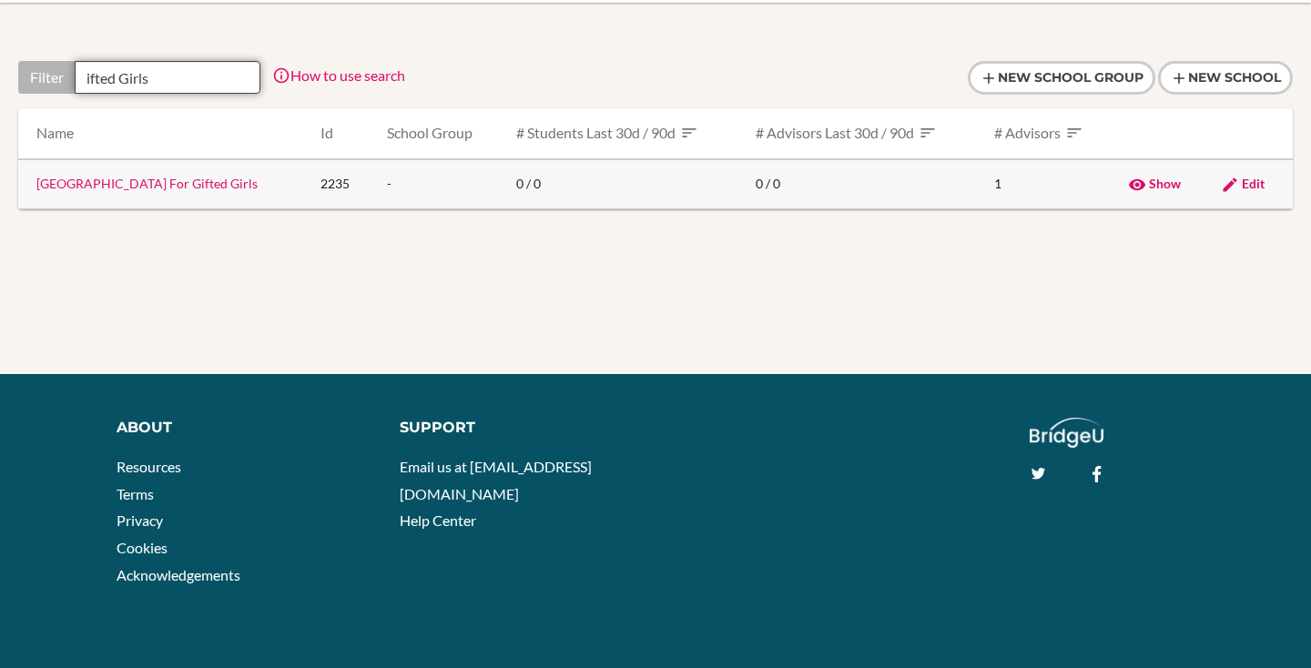
type input "ifted Girls"
click at [189, 183] on link "[GEOGRAPHIC_DATA] For Gifted Girls" at bounding box center [146, 183] width 221 height 15
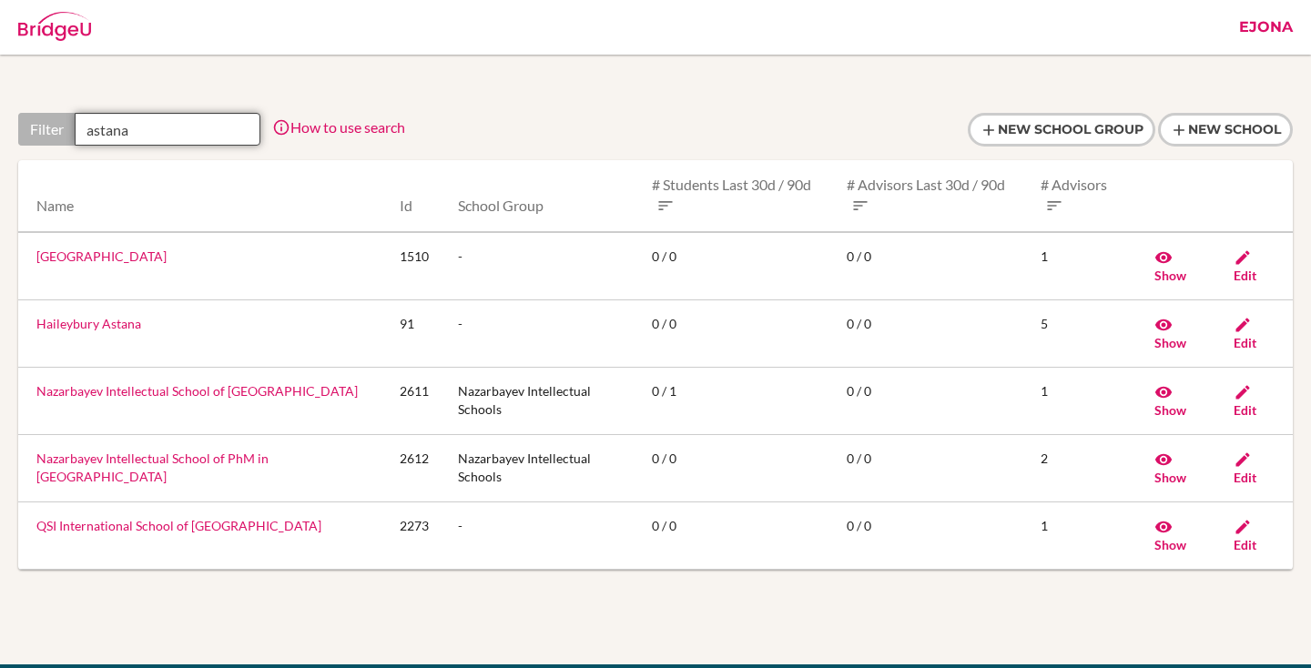
drag, startPoint x: 164, startPoint y: 125, endPoint x: 66, endPoint y: 123, distance: 97.4
click at [66, 123] on div "Filter astana" at bounding box center [139, 129] width 242 height 33
paste input "Aqtobe Kemel Bilim boarding school"
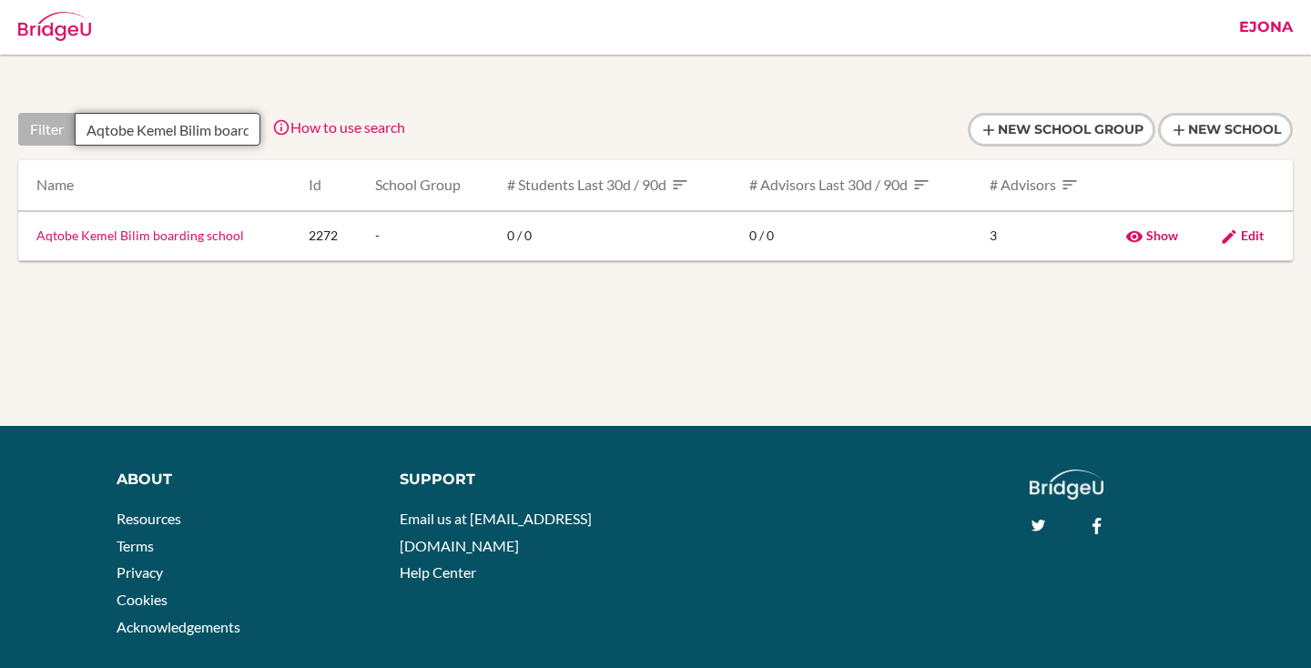
scroll to position [0, 76]
type input "Aqtobe Kemel Bilim boarding school"
click at [137, 235] on link "Aqtobe Kemel Bilim boarding school" at bounding box center [140, 235] width 208 height 15
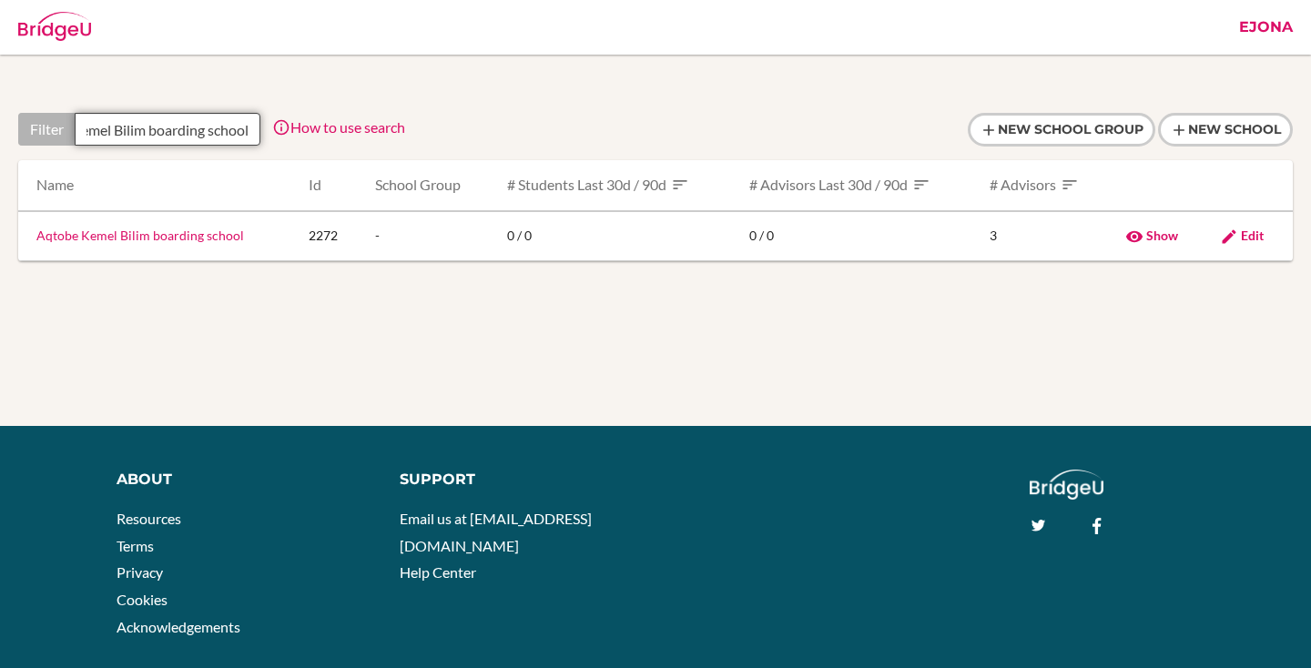
drag, startPoint x: 85, startPoint y: 128, endPoint x: 400, endPoint y: 141, distance: 315.2
click at [400, 141] on div "Filter Aqtobe Kemel Bilim boarding school How to use search Filter by school na…" at bounding box center [211, 129] width 387 height 33
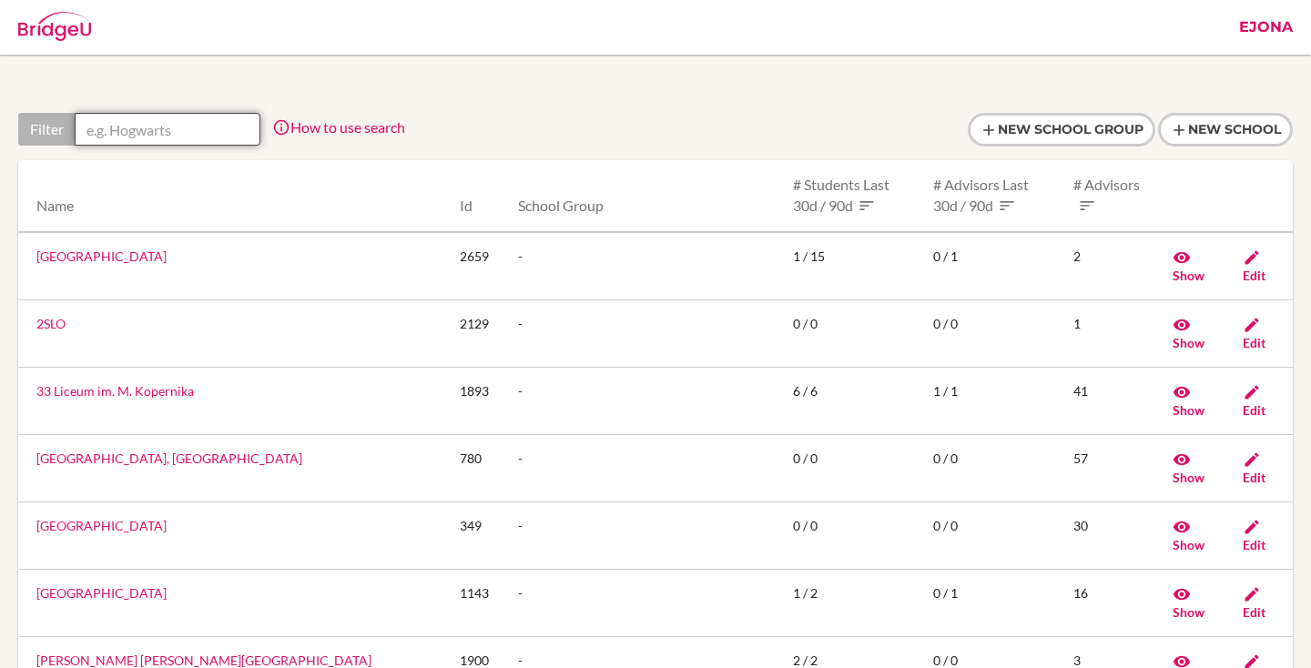
scroll to position [0, 0]
paste input "Aktobe Bilim-Innovation Lyceum"
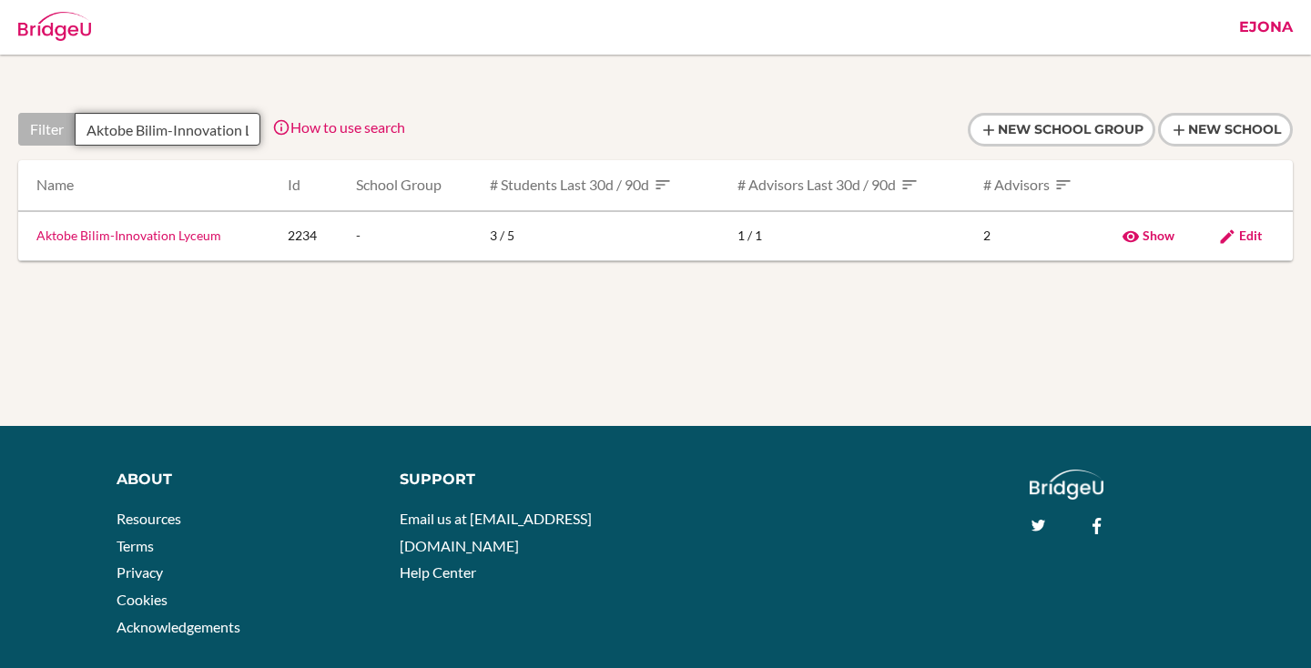
scroll to position [0, 53]
type input "Aktobe Bilim-Innovation Lyceum"
click at [176, 234] on link "Aktobe Bilim-Innovation Lyceum" at bounding box center [128, 235] width 185 height 15
drag, startPoint x: 81, startPoint y: 127, endPoint x: 503, endPoint y: 124, distance: 422.4
click at [503, 124] on div "Filter Aktobe Bilim-Innovation Lyceum How to use search Filter by school name, …" at bounding box center [655, 136] width 1274 height 47
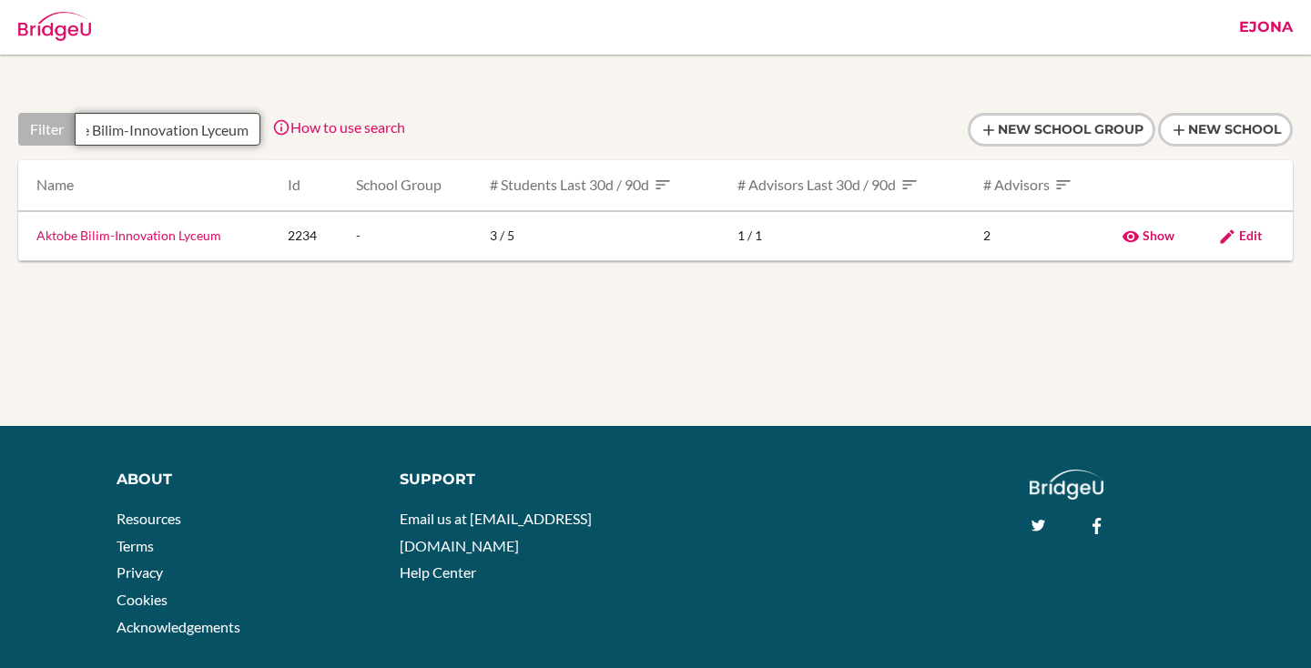
scroll to position [0, 0]
drag, startPoint x: 248, startPoint y: 127, endPoint x: 114, endPoint y: 129, distance: 133.8
click at [38, 127] on div "Filter Aktobe Bilim-Innovation Lyceum" at bounding box center [139, 129] width 242 height 33
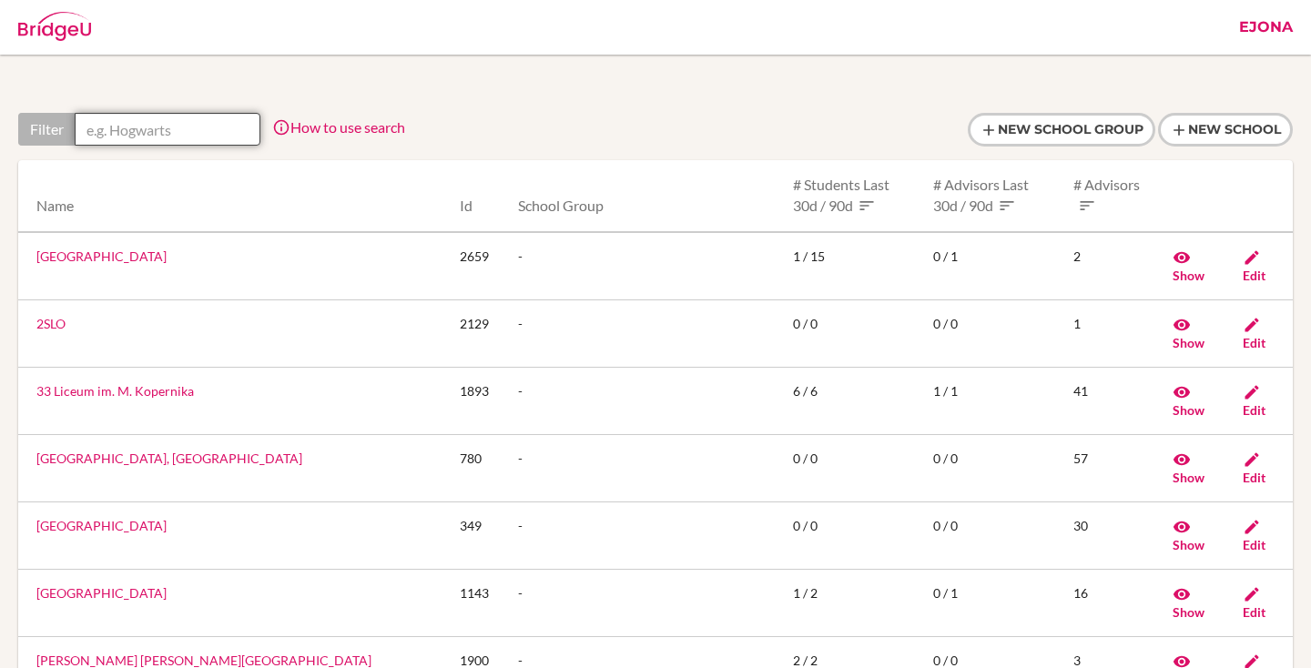
paste input "Taegu Foreign Language High School"
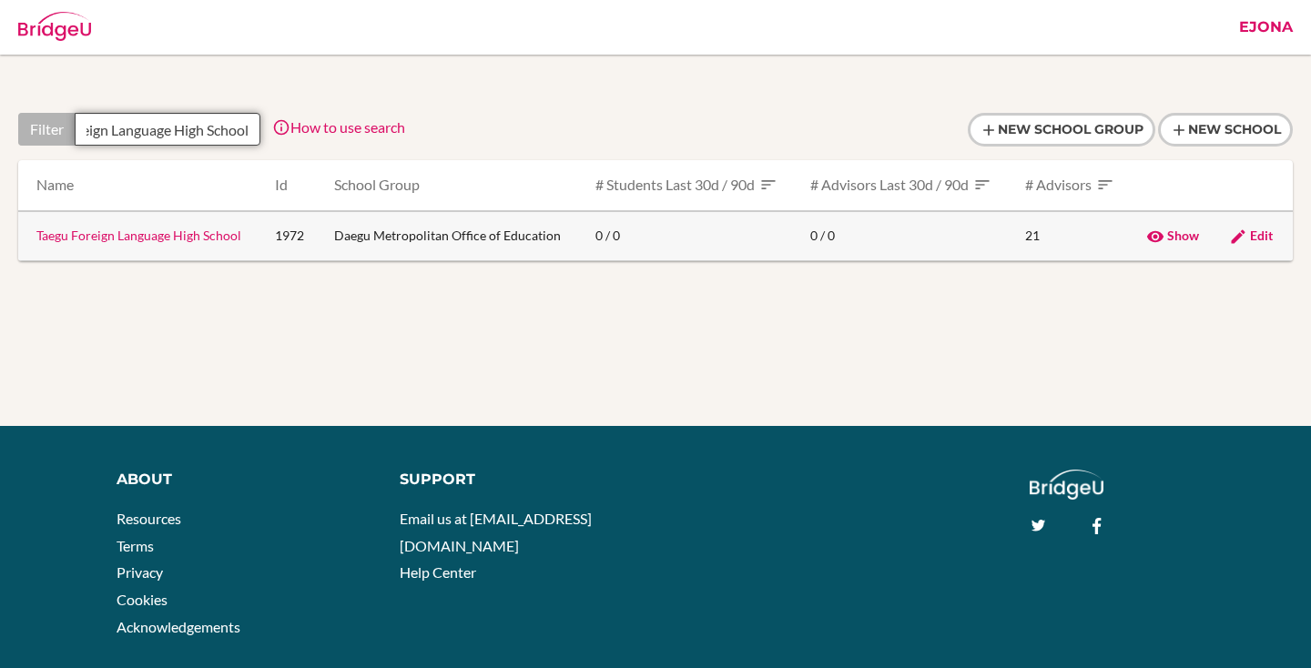
type input "Taegu Foreign Language High School"
